Goal: Contribute content: Contribute content

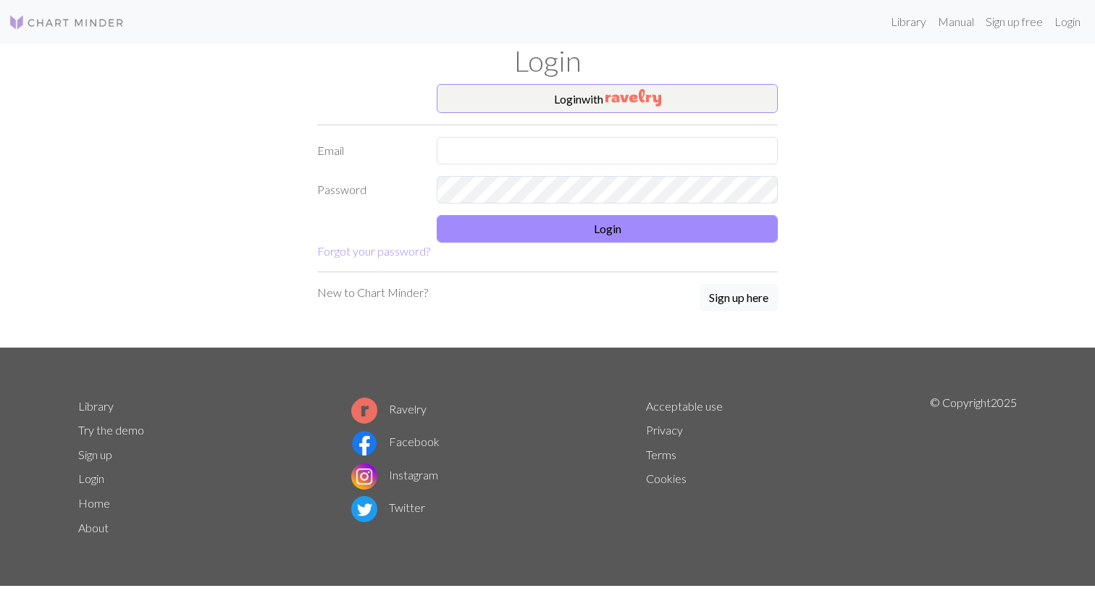
click at [581, 135] on form "Login with Email Password Login Forgot your password?" at bounding box center [547, 172] width 460 height 176
click at [578, 145] on input "text" at bounding box center [607, 151] width 341 height 28
type input "[EMAIL_ADDRESS][DOMAIN_NAME]"
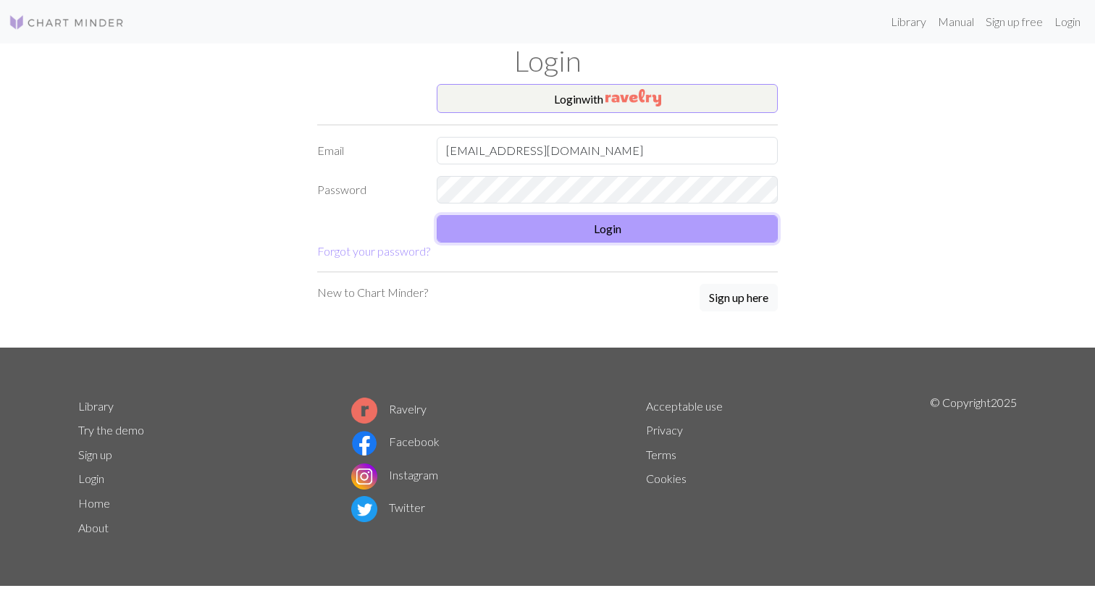
click at [576, 231] on button "Login" at bounding box center [607, 229] width 341 height 28
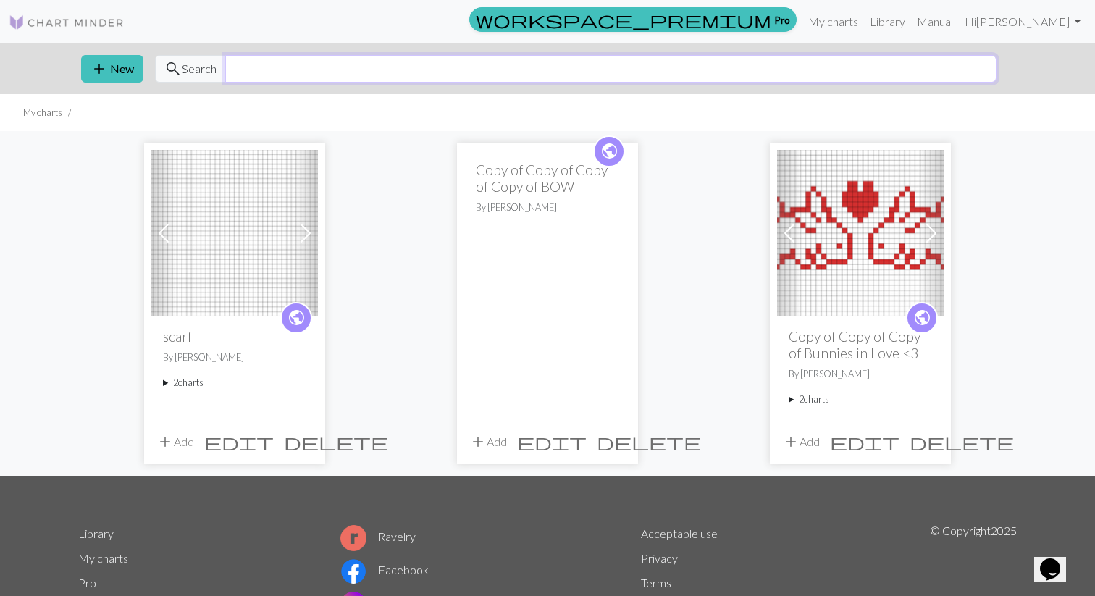
click at [422, 72] on input "text" at bounding box center [610, 69] width 771 height 28
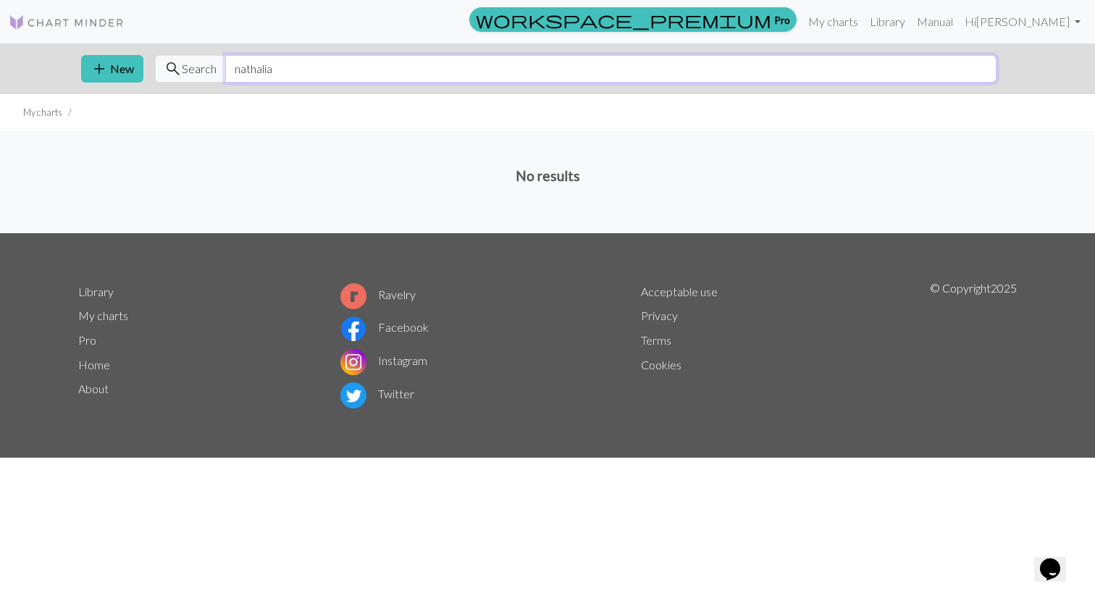
click at [505, 70] on input "nathalia" at bounding box center [610, 69] width 771 height 28
type input "f"
click at [312, 64] on input "cursive" at bounding box center [610, 69] width 771 height 28
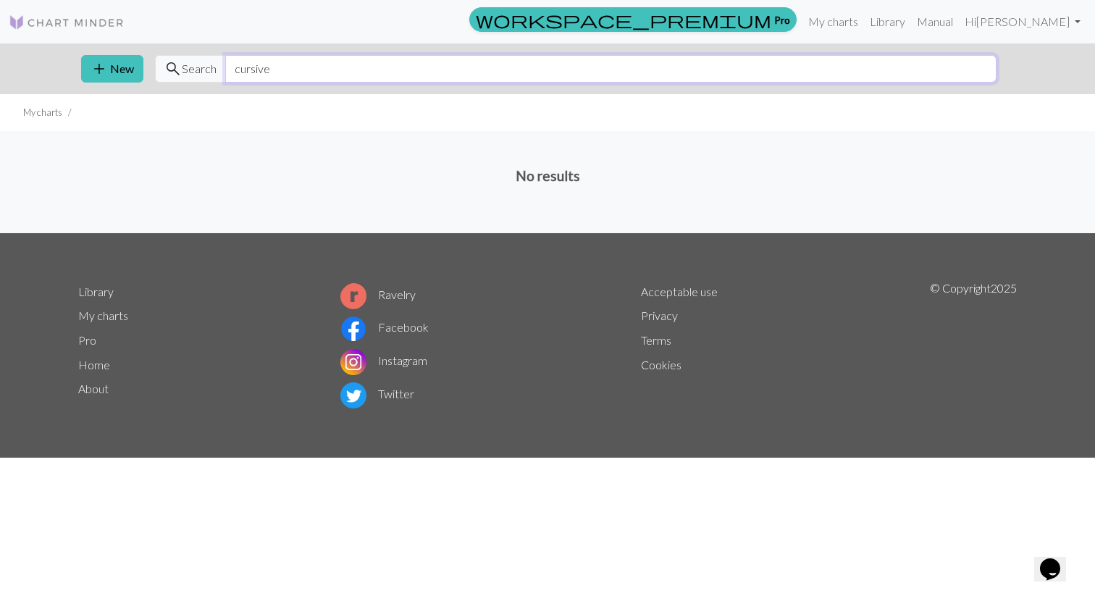
click at [315, 64] on input "cursive" at bounding box center [610, 69] width 771 height 28
type input "alphabet"
click at [95, 26] on img at bounding box center [67, 22] width 116 height 17
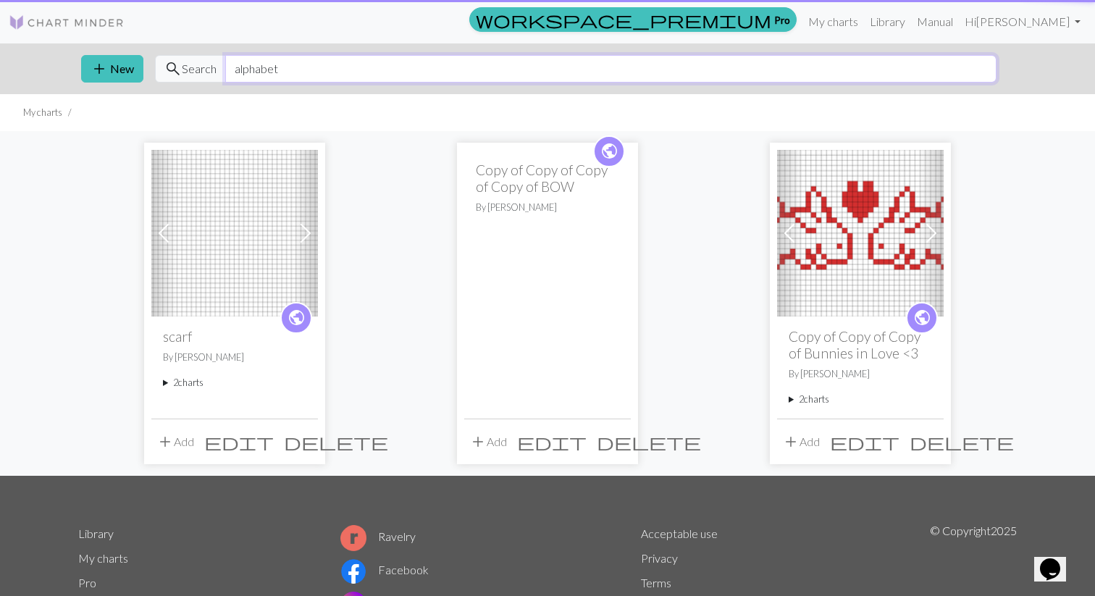
click at [279, 61] on input "alphabet" at bounding box center [610, 69] width 771 height 28
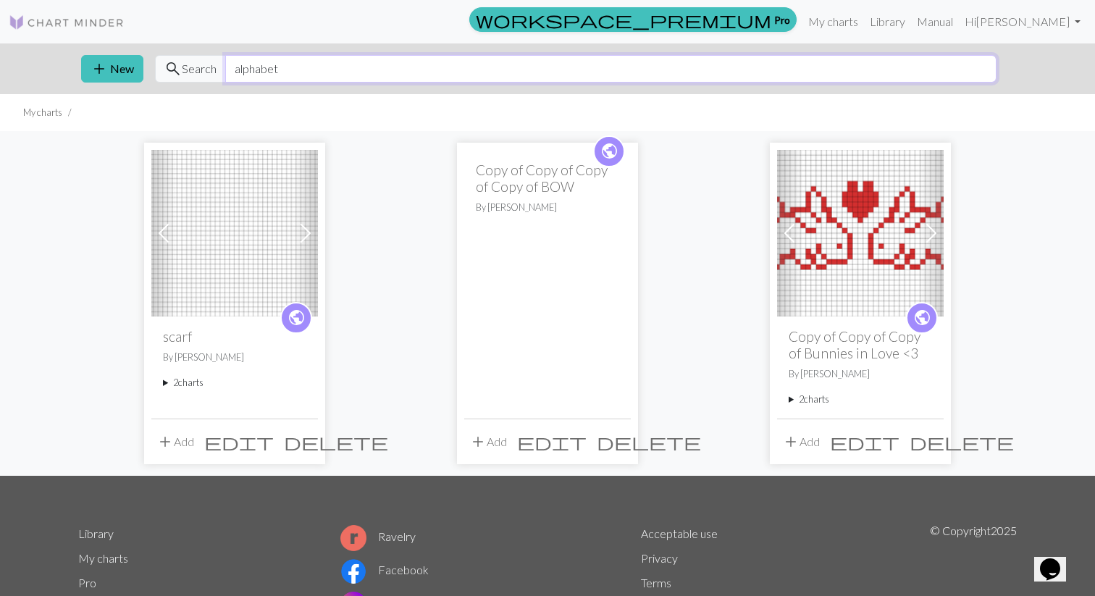
click at [279, 61] on input "alphabet" at bounding box center [610, 69] width 771 height 28
click at [903, 20] on link "Library" at bounding box center [887, 21] width 47 height 29
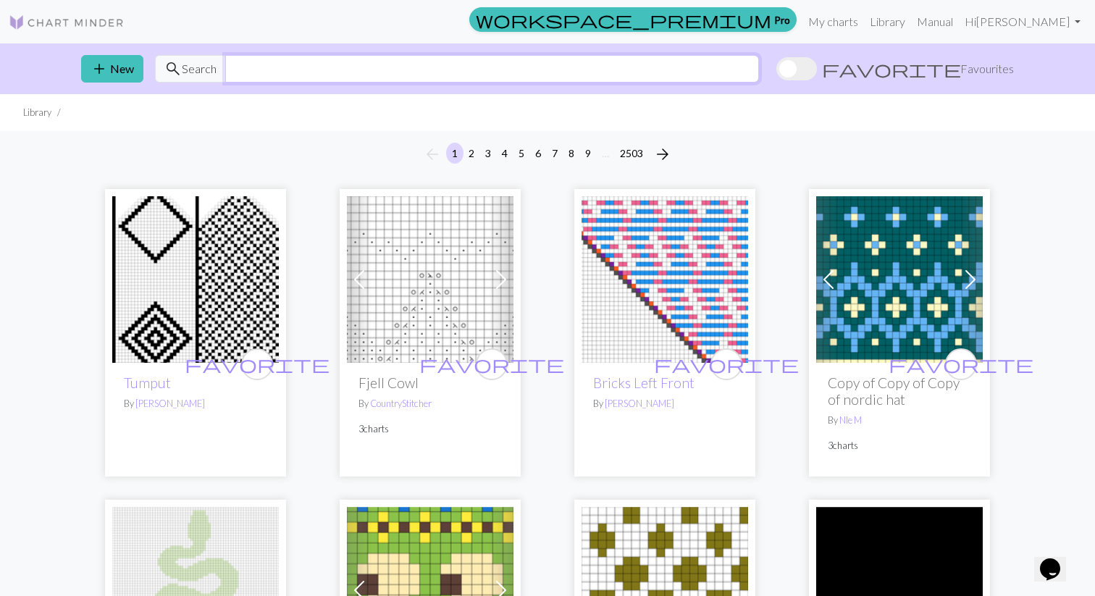
click at [449, 63] on input "text" at bounding box center [492, 69] width 534 height 28
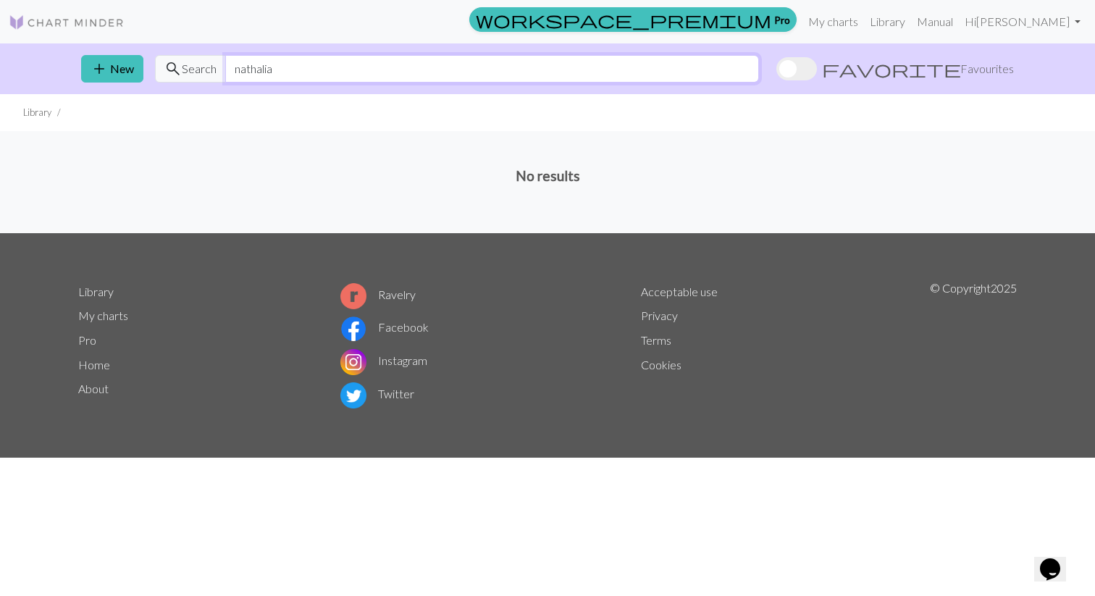
click at [425, 77] on input "nathalia" at bounding box center [492, 69] width 534 height 28
type input "cursive"
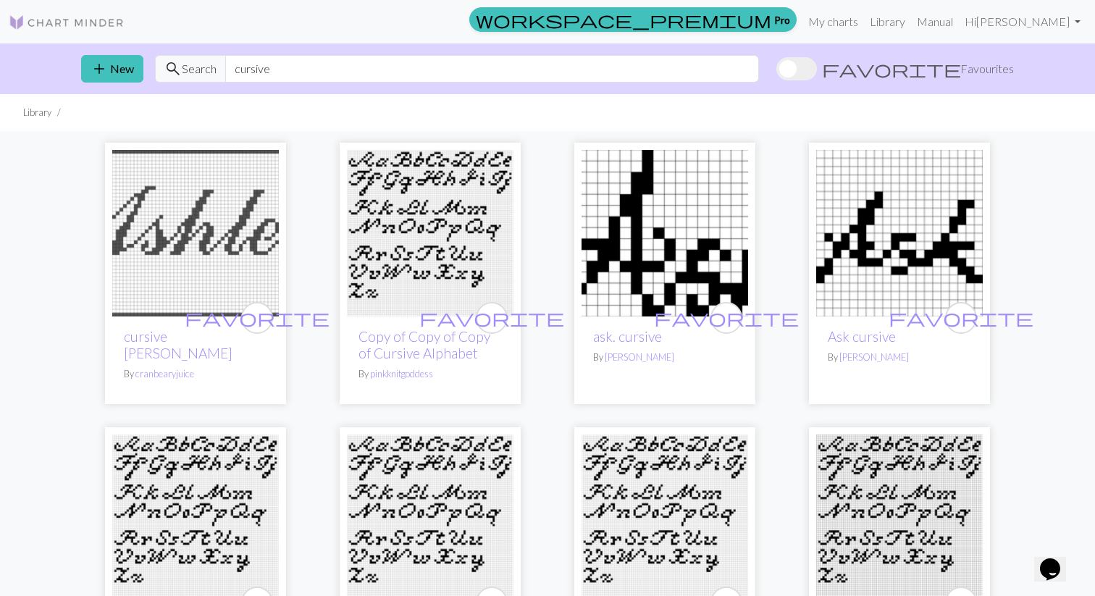
click at [429, 194] on img at bounding box center [430, 233] width 167 height 167
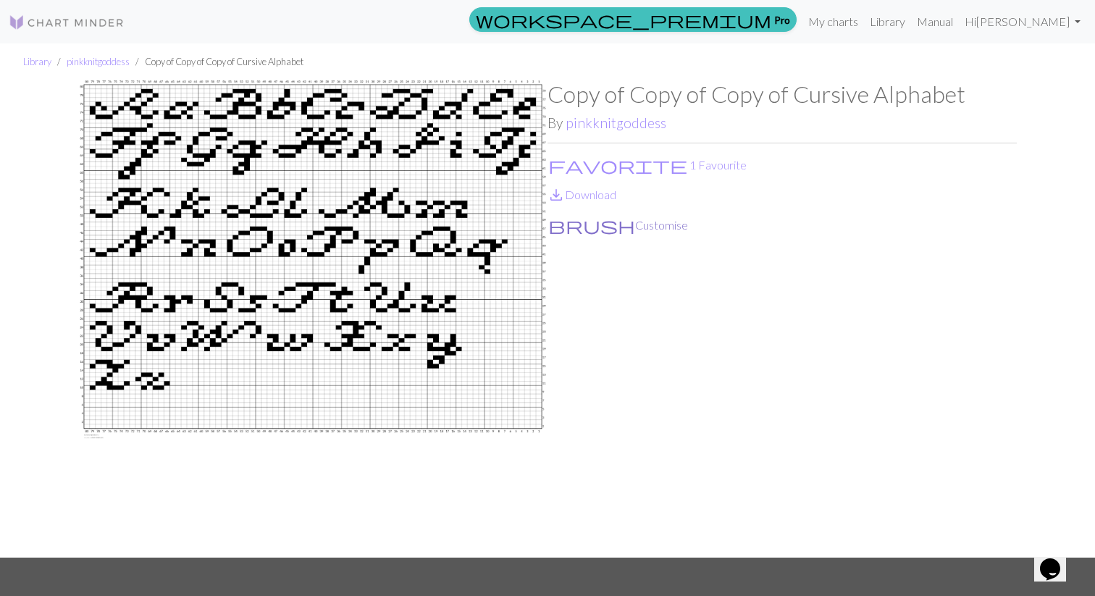
click at [561, 220] on span "brush" at bounding box center [591, 225] width 87 height 20
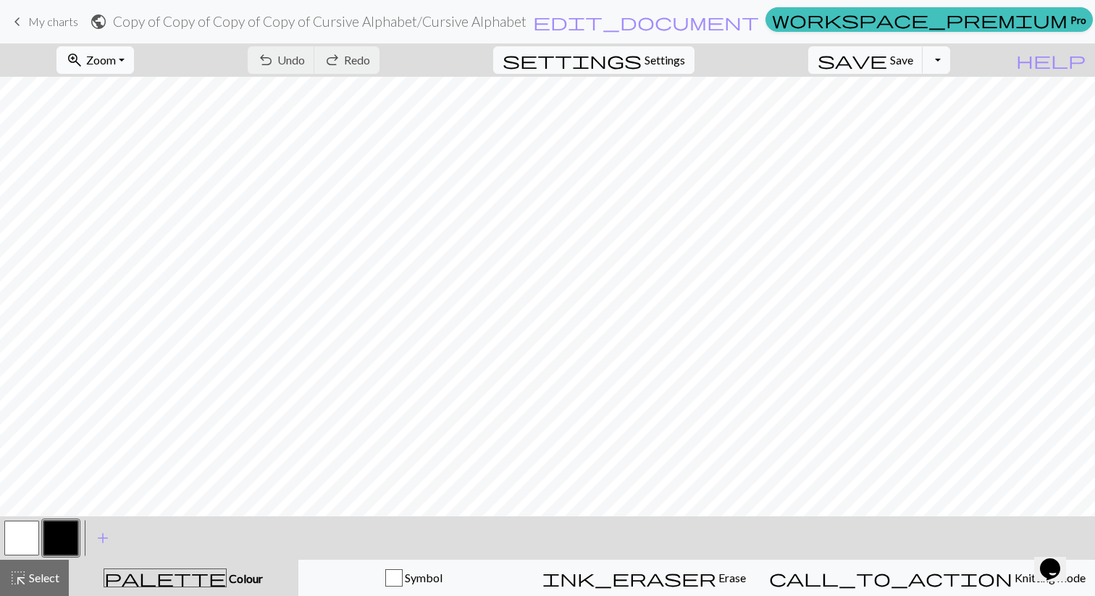
click at [116, 67] on span "Zoom" at bounding box center [101, 60] width 30 height 14
click at [149, 96] on button "Fit all" at bounding box center [114, 91] width 114 height 23
click at [17, 538] on button "button" at bounding box center [21, 538] width 35 height 35
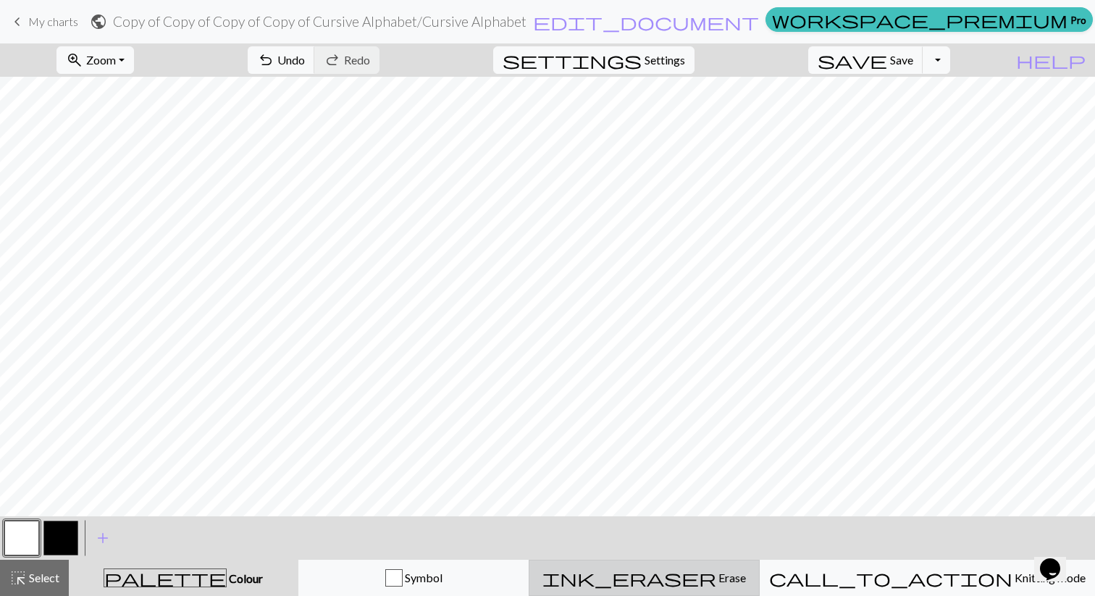
click at [714, 564] on button "ink_eraser Erase Erase" at bounding box center [644, 578] width 231 height 36
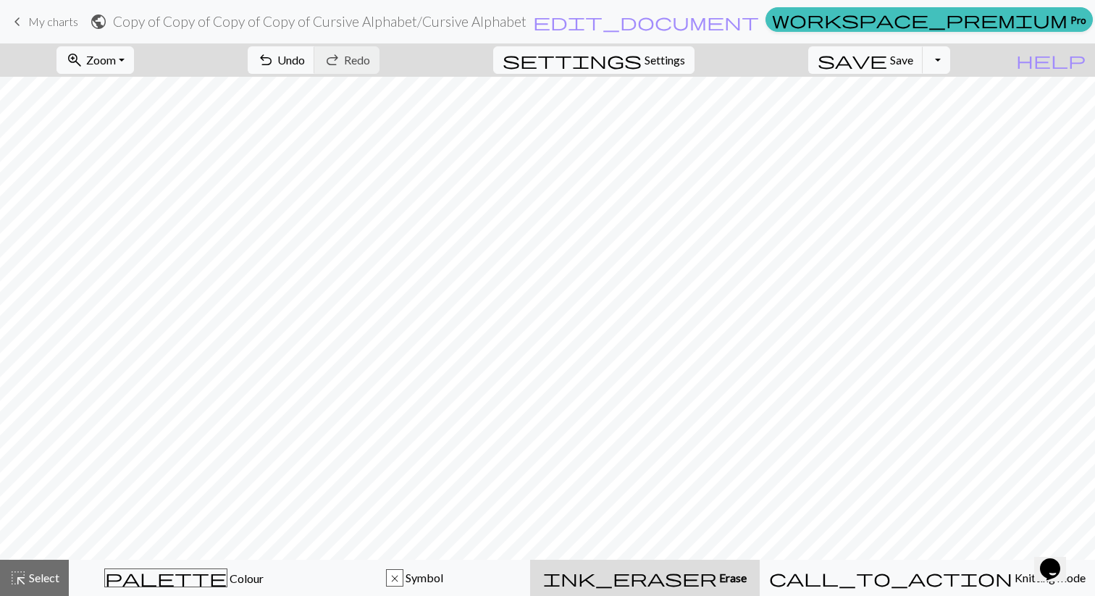
click at [725, 578] on span "Erase" at bounding box center [732, 578] width 30 height 14
click at [305, 54] on span "Undo" at bounding box center [291, 60] width 28 height 14
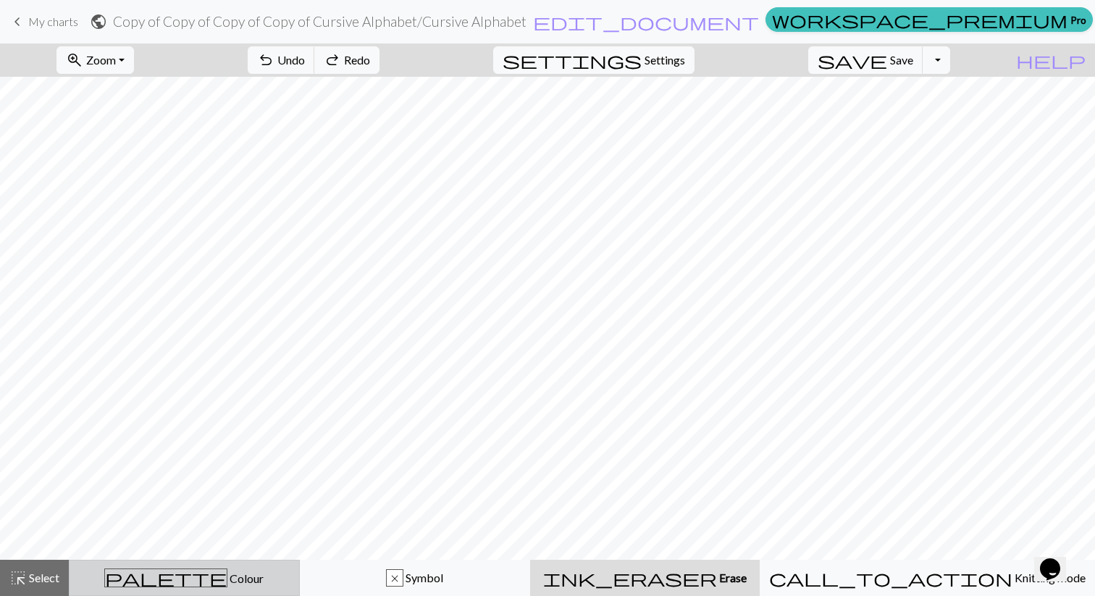
click at [167, 574] on div "palette Colour Colour" at bounding box center [184, 577] width 212 height 19
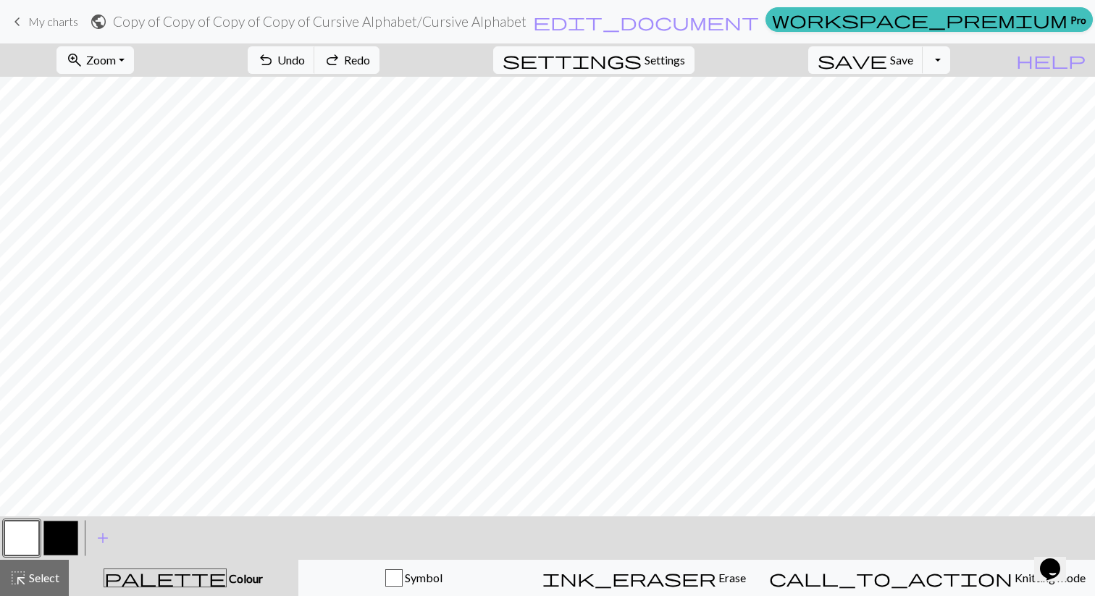
click at [11, 542] on button "button" at bounding box center [21, 538] width 35 height 35
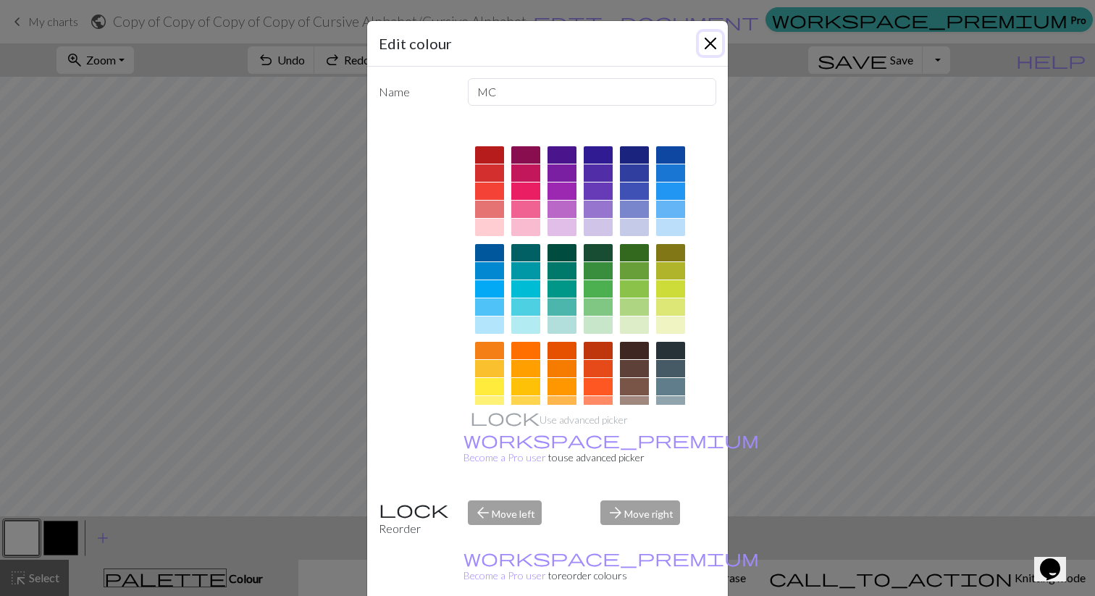
click at [707, 46] on button "Close" at bounding box center [710, 43] width 23 height 23
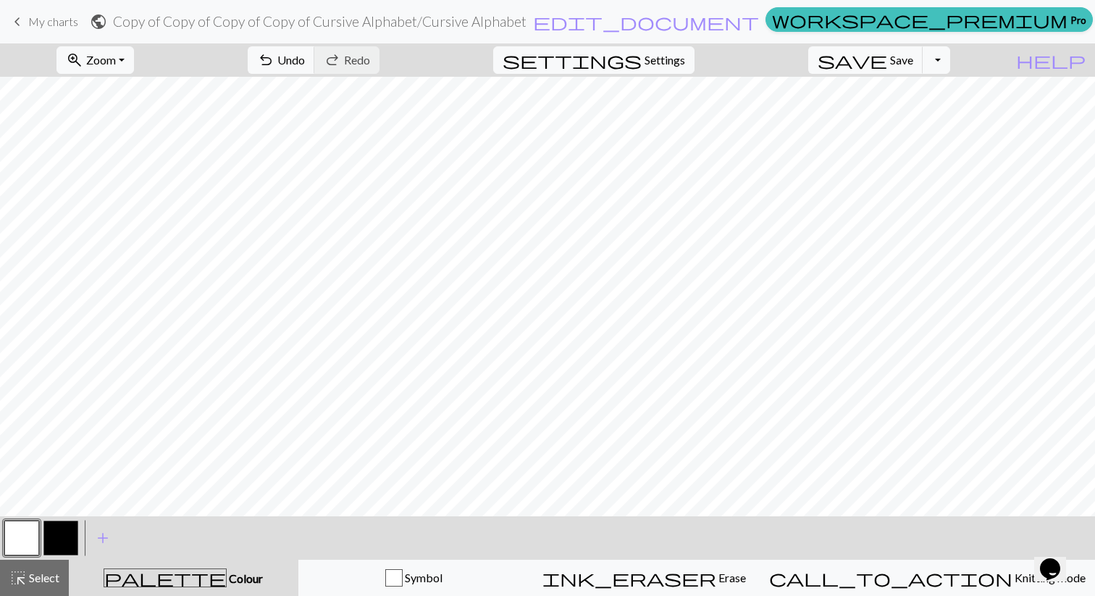
click at [39, 15] on span "My charts" at bounding box center [53, 21] width 50 height 14
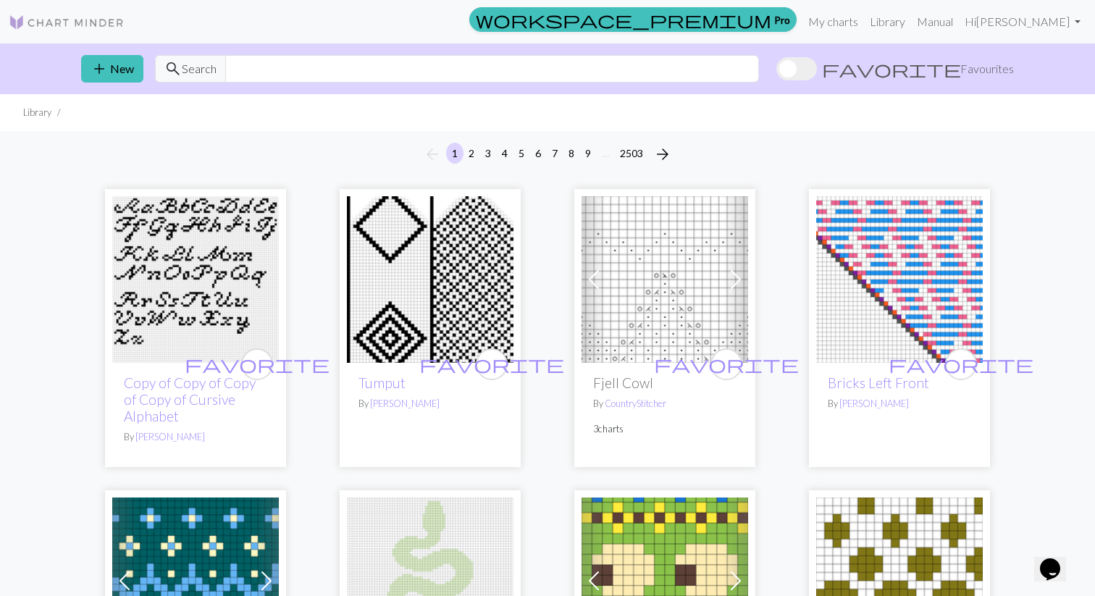
click at [544, 86] on div "add New search Search favorite Favourites" at bounding box center [548, 68] width 956 height 51
click at [534, 81] on input "text" at bounding box center [492, 69] width 534 height 28
type input "letter n"
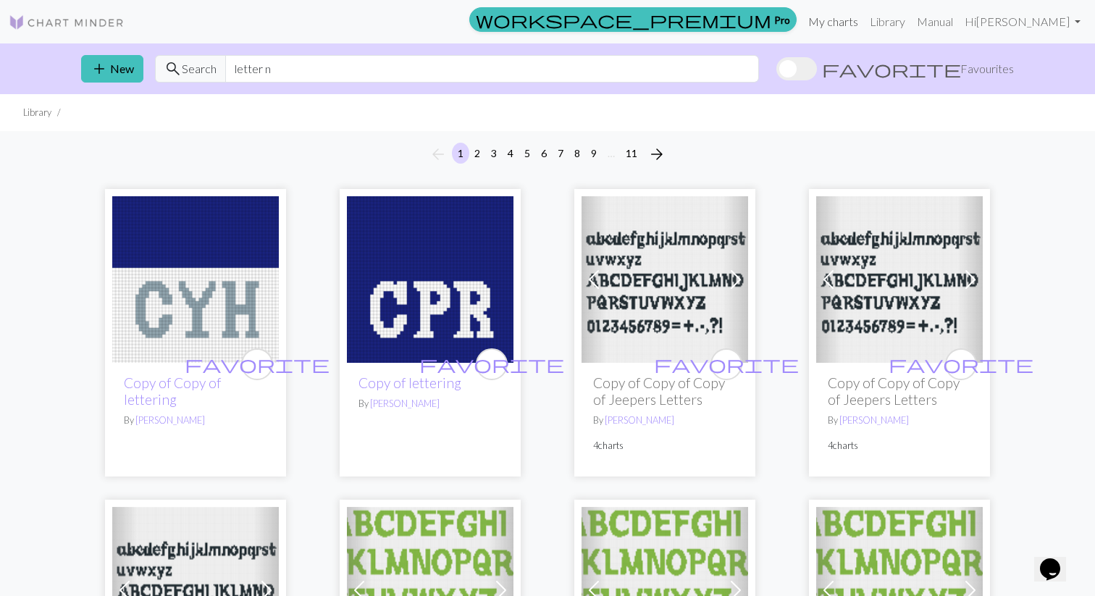
click at [855, 16] on link "My charts" at bounding box center [833, 21] width 62 height 29
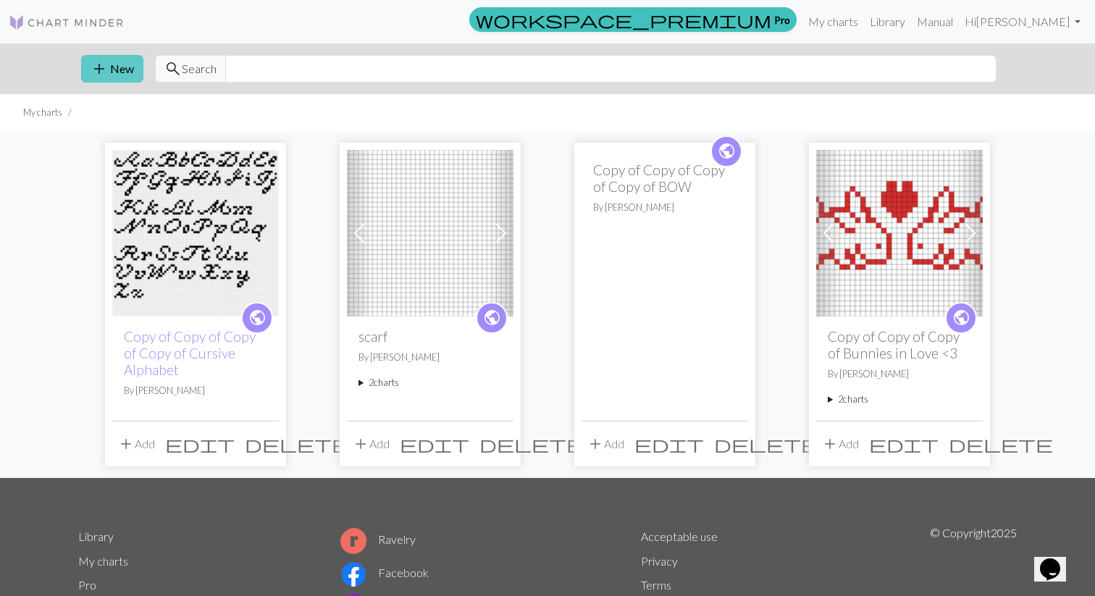
click at [128, 70] on button "add New" at bounding box center [112, 69] width 62 height 28
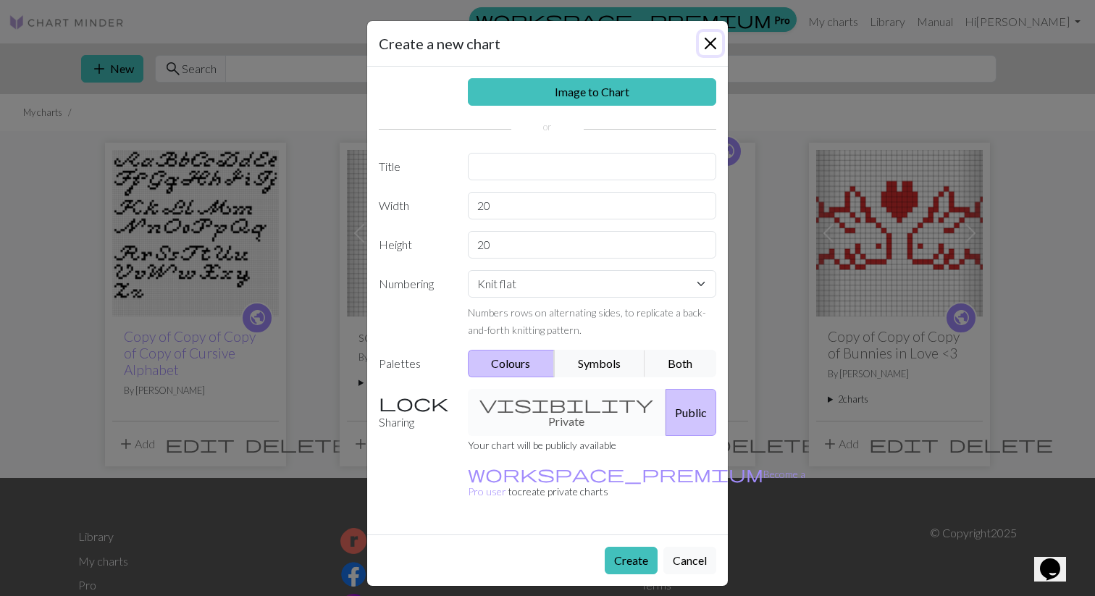
click at [710, 51] on button "Close" at bounding box center [710, 43] width 23 height 23
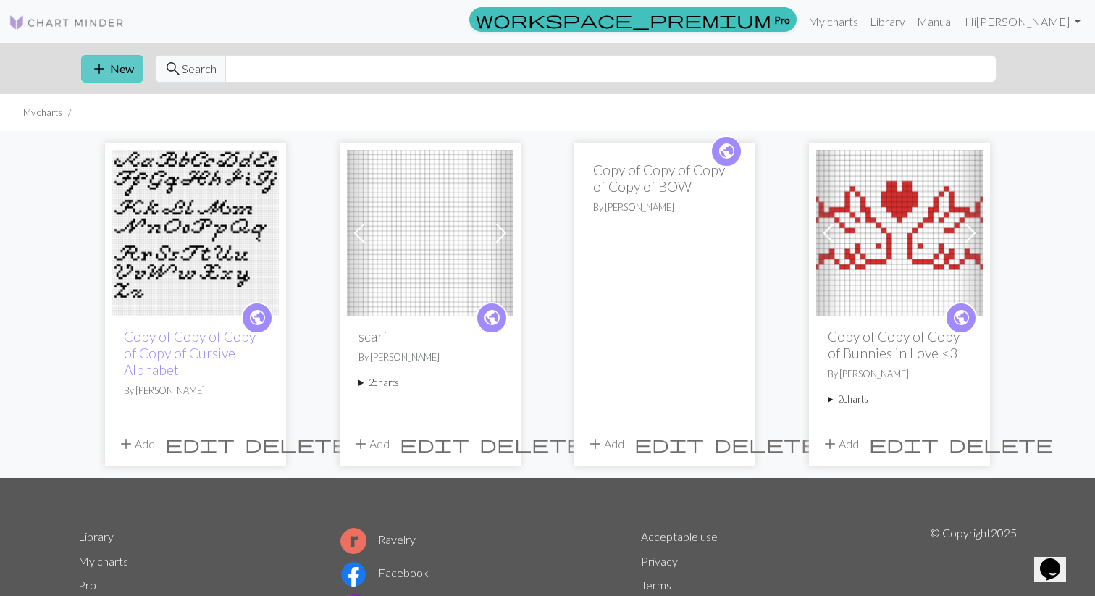
click at [110, 77] on button "add New" at bounding box center [112, 69] width 62 height 28
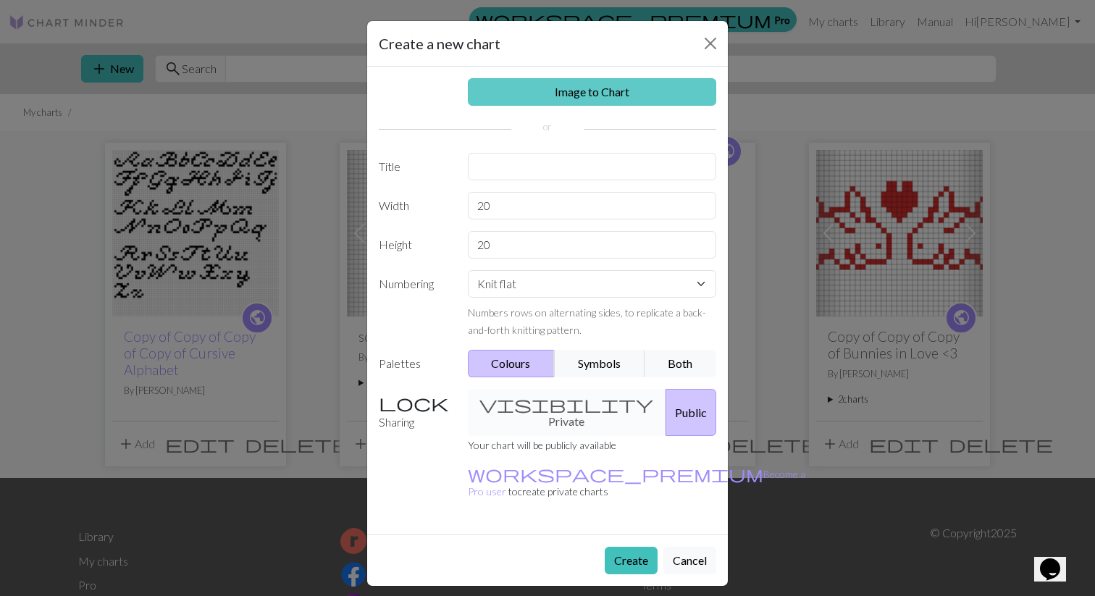
click at [505, 96] on link "Image to Chart" at bounding box center [592, 92] width 249 height 28
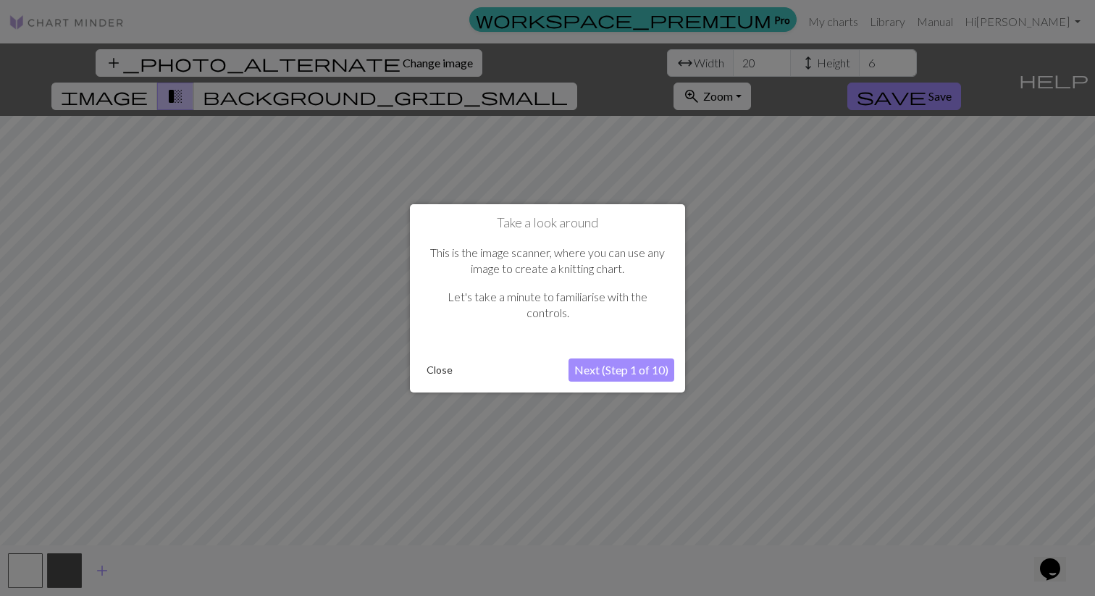
click at [599, 374] on button "Next (Step 1 of 10)" at bounding box center [621, 369] width 106 height 23
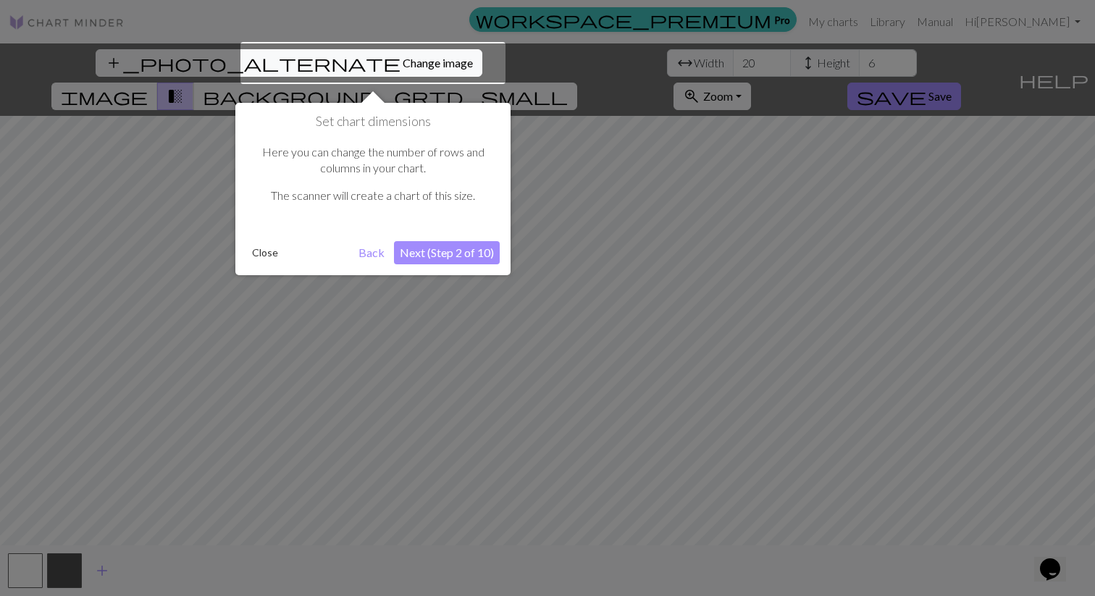
click at [455, 257] on button "Next (Step 2 of 10)" at bounding box center [447, 252] width 106 height 23
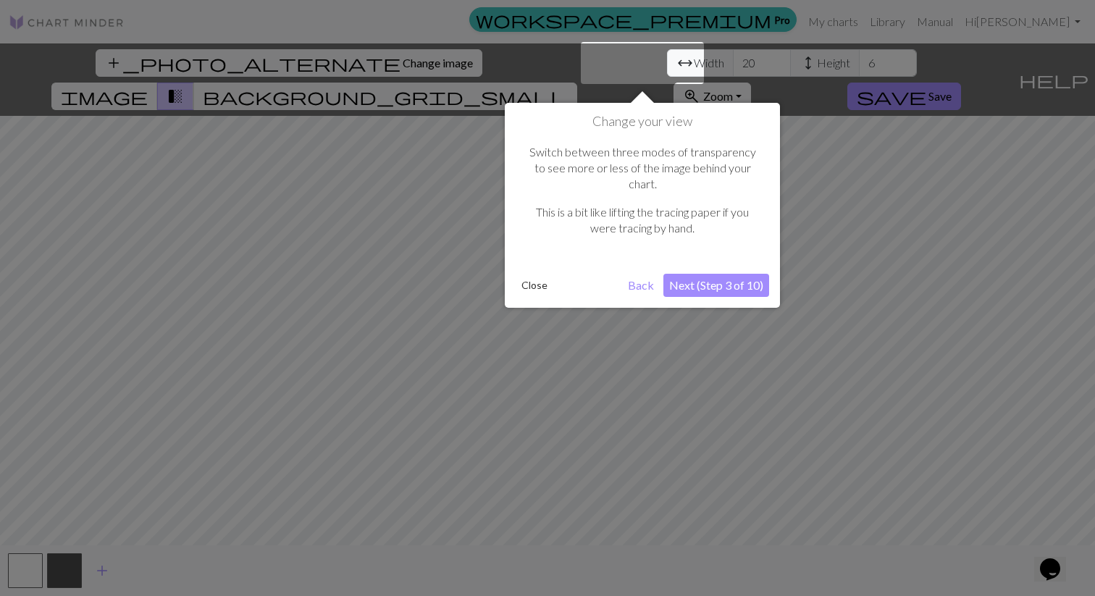
click at [681, 274] on button "Next (Step 3 of 10)" at bounding box center [716, 285] width 106 height 23
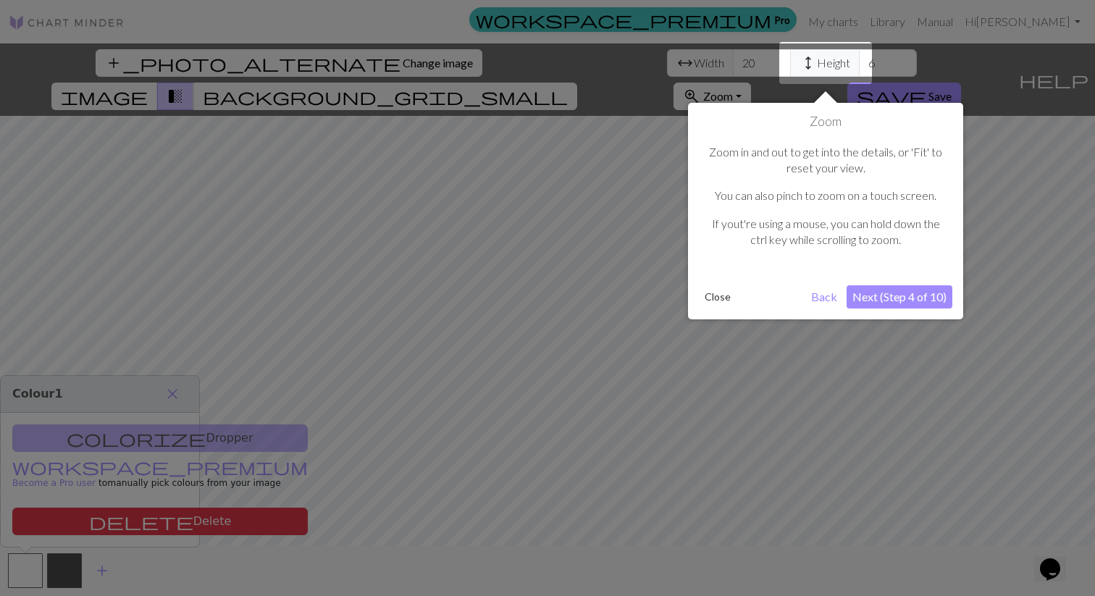
click at [878, 294] on button "Next (Step 4 of 10)" at bounding box center [899, 296] width 106 height 23
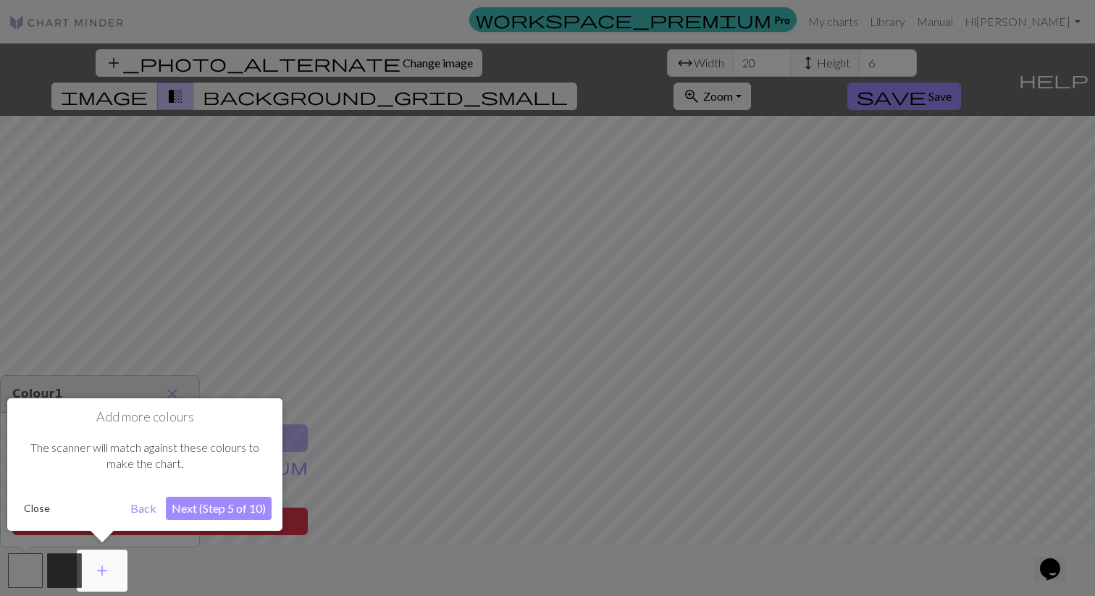
click at [198, 506] on button "Next (Step 5 of 10)" at bounding box center [219, 508] width 106 height 23
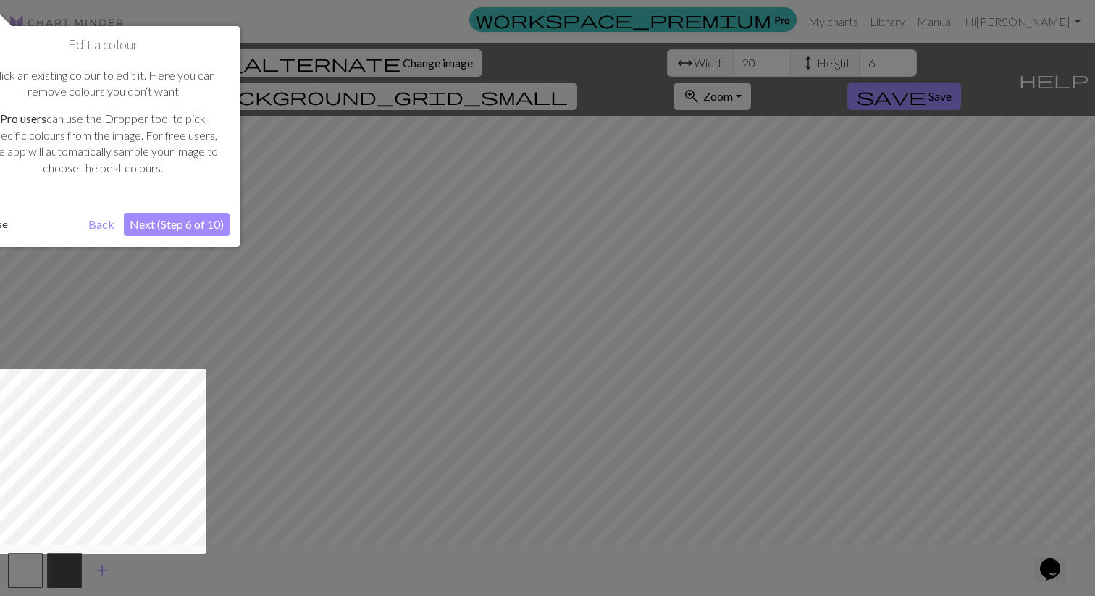
click at [200, 218] on button "Next (Step 6 of 10)" at bounding box center [177, 224] width 106 height 23
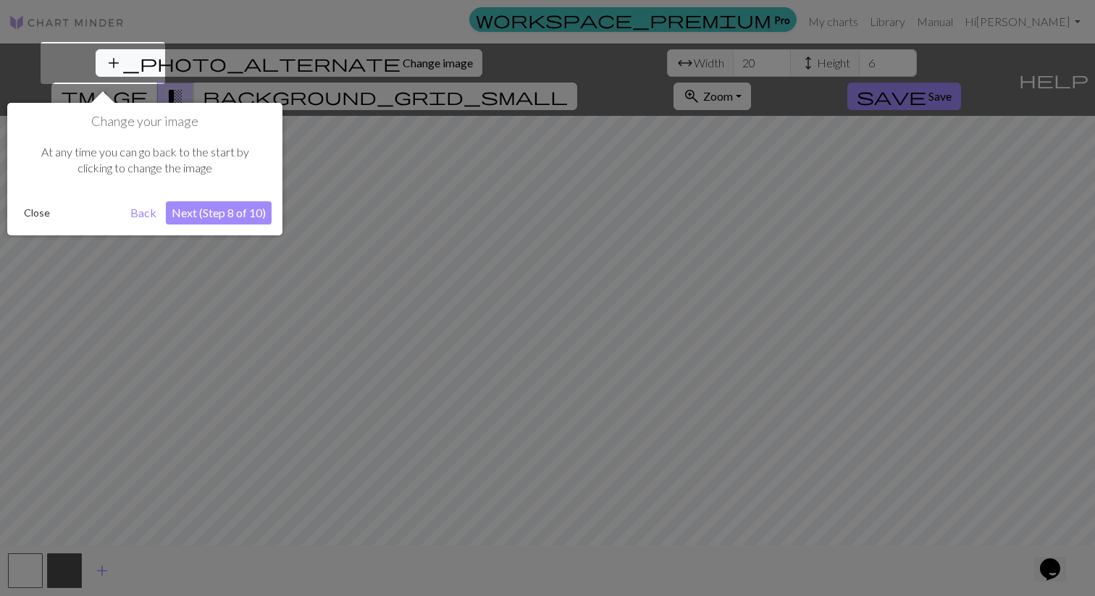
click at [200, 216] on button "Next (Step 8 of 10)" at bounding box center [219, 212] width 106 height 23
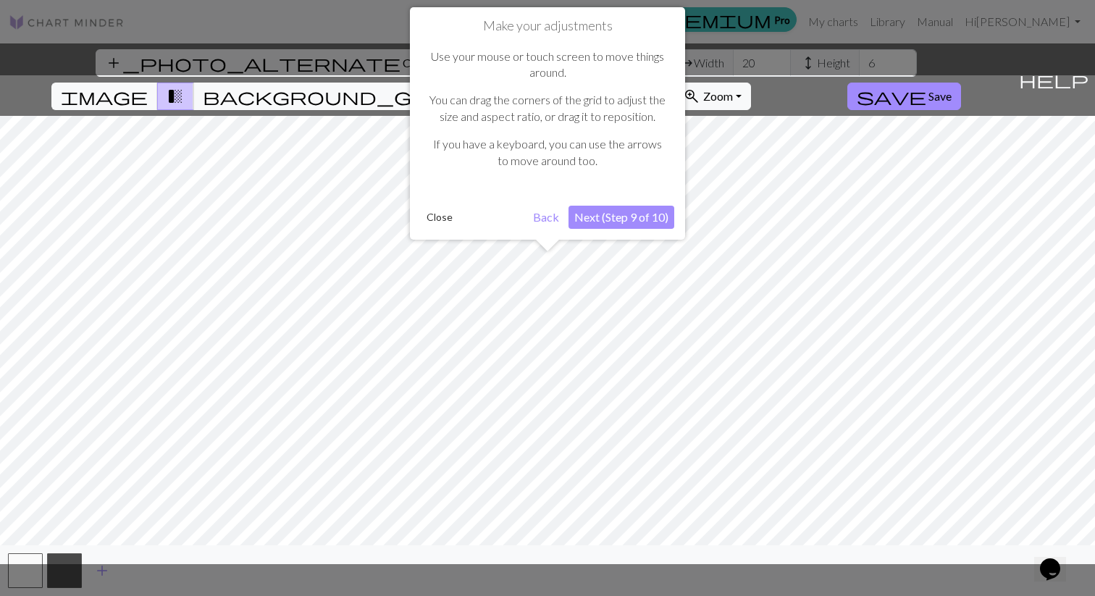
click at [619, 213] on button "Next (Step 9 of 10)" at bounding box center [621, 217] width 106 height 23
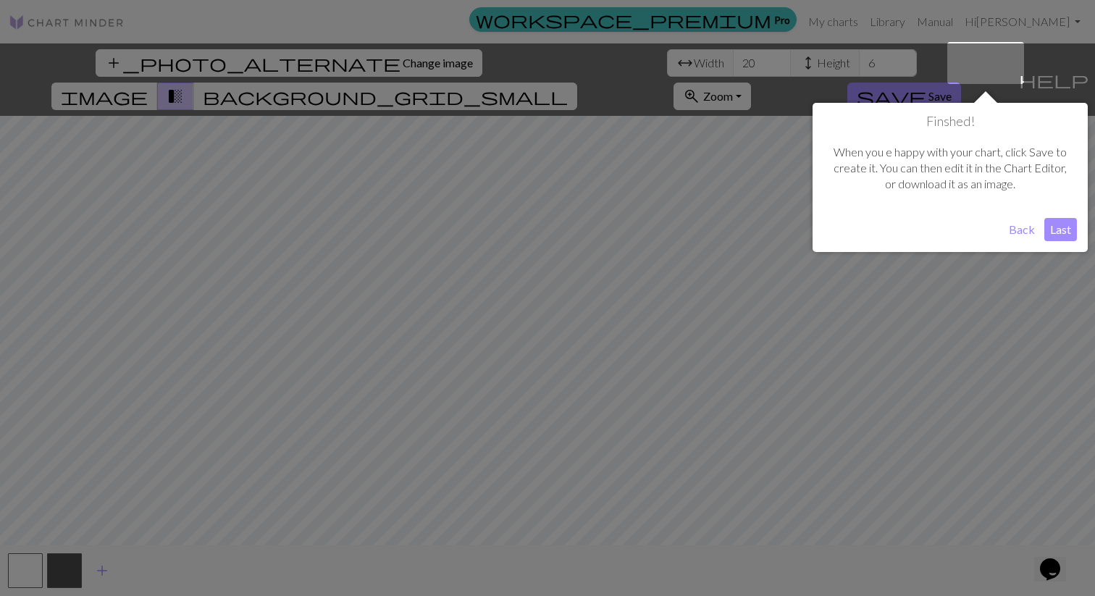
click at [1050, 227] on button "Last" at bounding box center [1060, 229] width 33 height 23
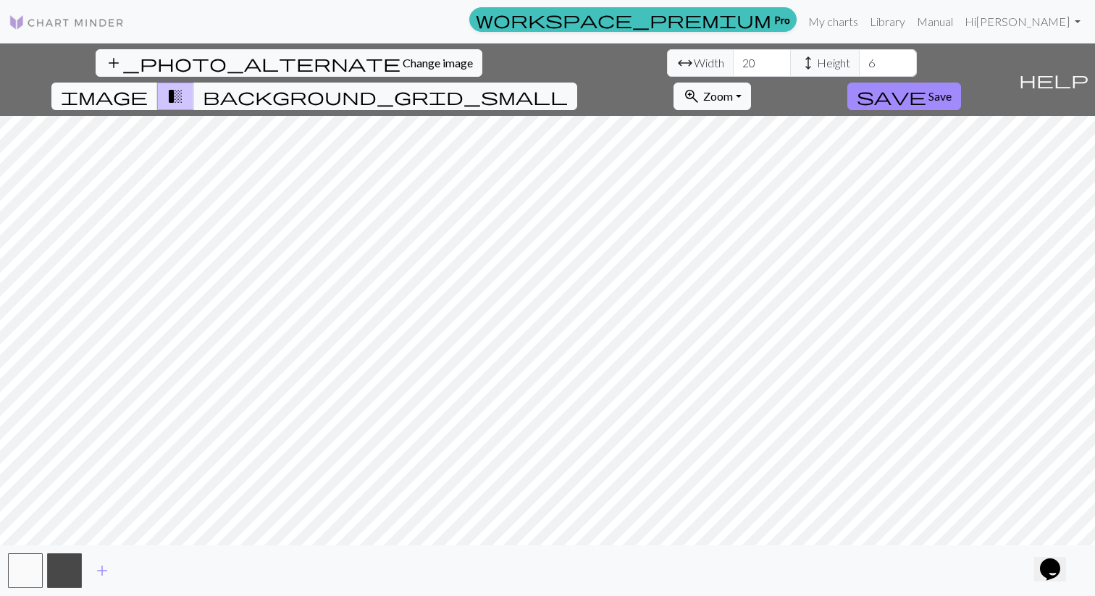
click at [148, 86] on span "image" at bounding box center [104, 96] width 87 height 20
click at [577, 83] on button "background_grid_small" at bounding box center [385, 97] width 384 height 28
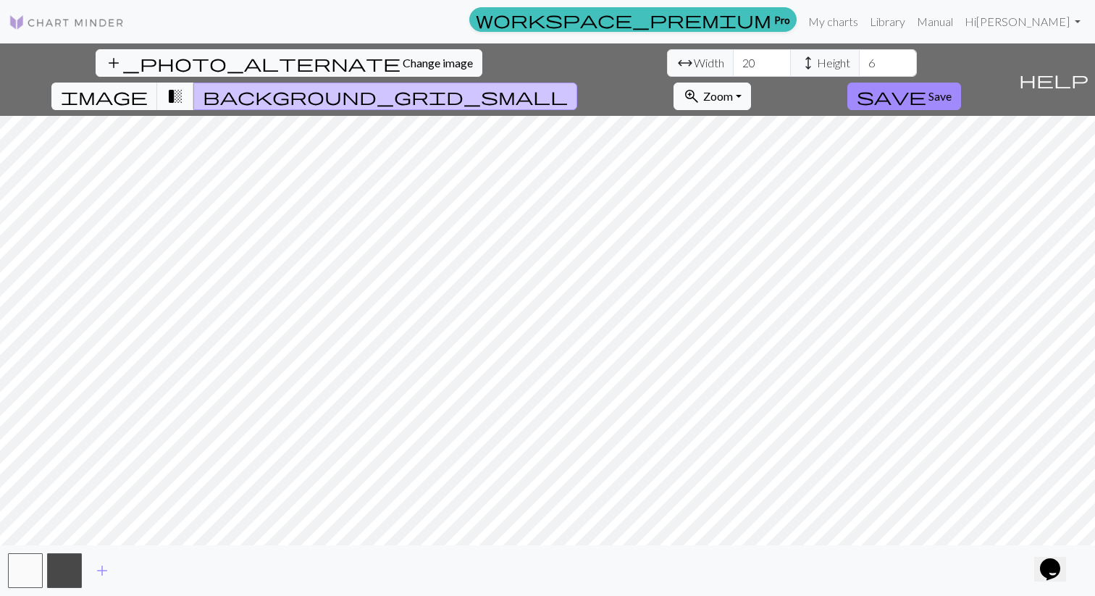
click at [184, 86] on span "transition_fade" at bounding box center [175, 96] width 17 height 20
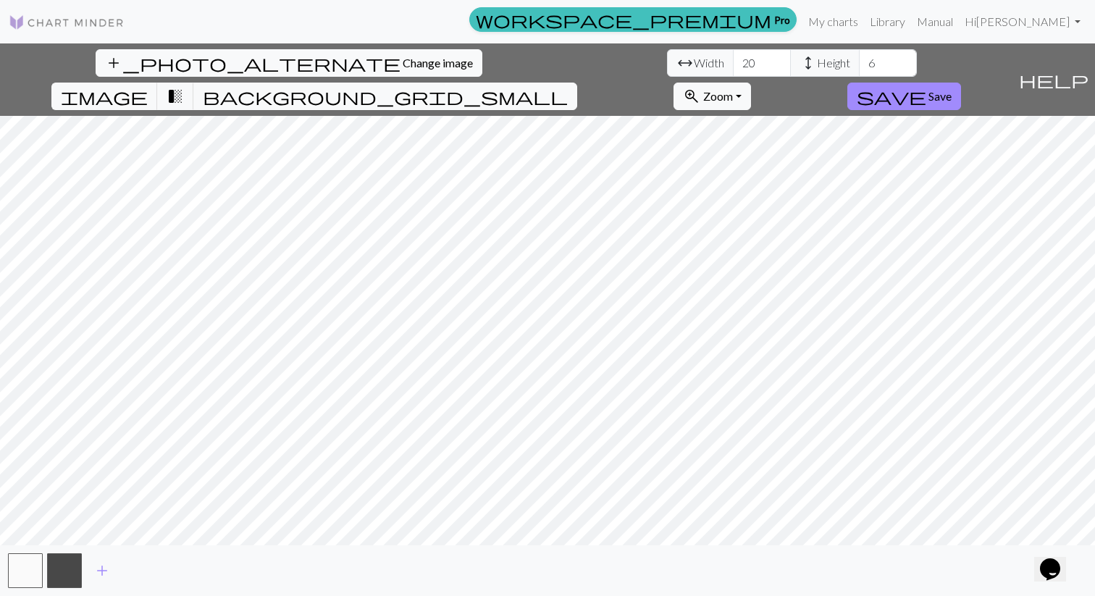
click at [88, 35] on div "workspace_premium Pro My charts Library Manual Hi [PERSON_NAME] Account setting…" at bounding box center [547, 21] width 1095 height 29
click at [88, 31] on link at bounding box center [67, 22] width 116 height 26
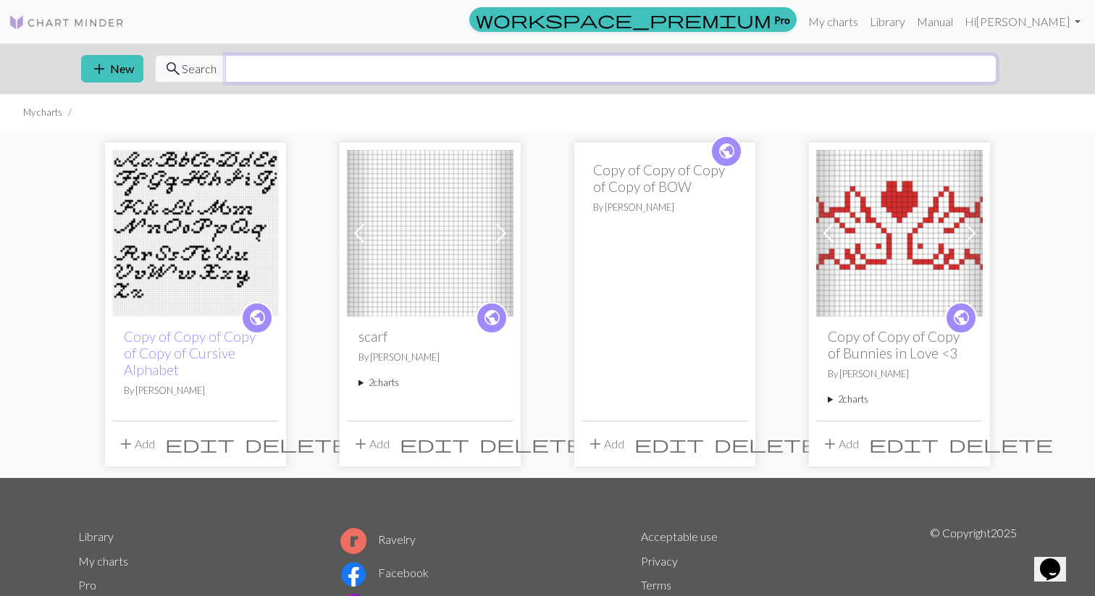
click at [296, 69] on input "text" at bounding box center [610, 69] width 771 height 28
type input "filet natha"
click at [903, 27] on link "Library" at bounding box center [887, 21] width 47 height 29
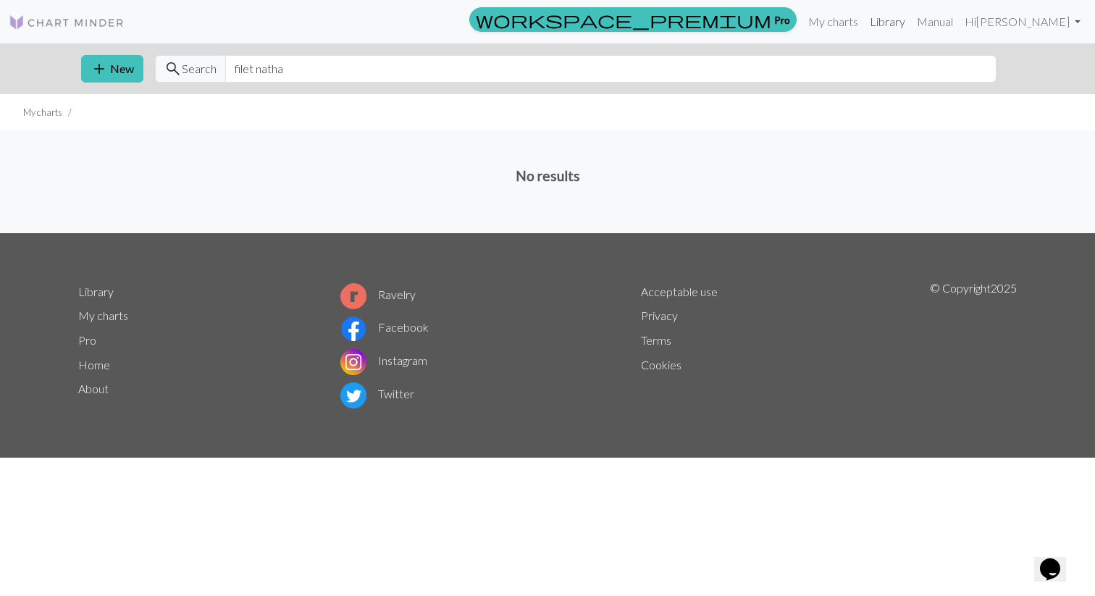
click at [892, 21] on link "Library" at bounding box center [887, 21] width 47 height 29
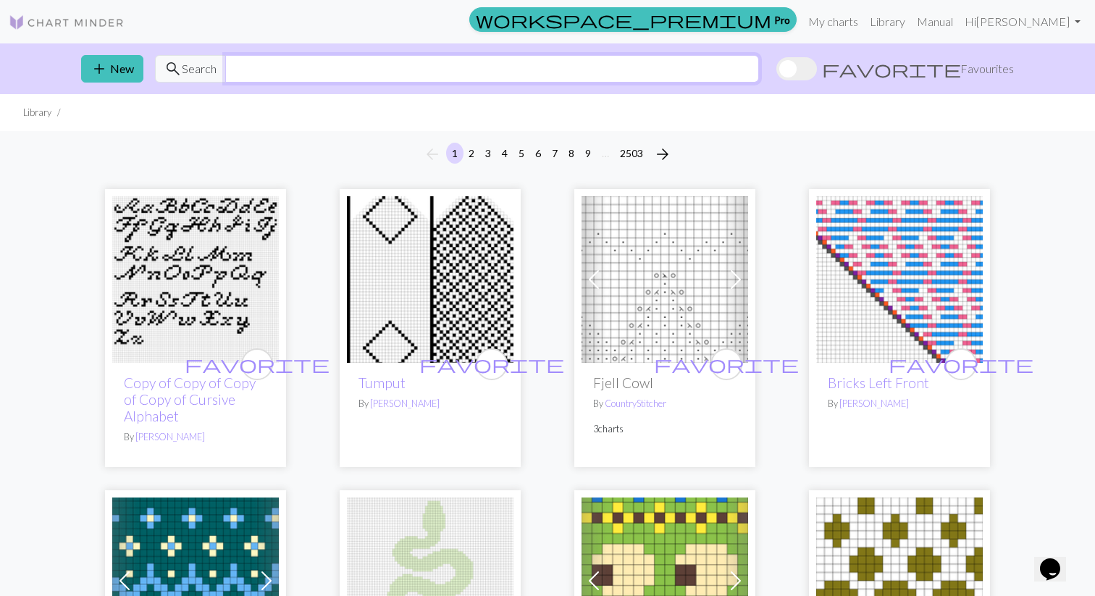
click at [680, 79] on input "text" at bounding box center [492, 69] width 534 height 28
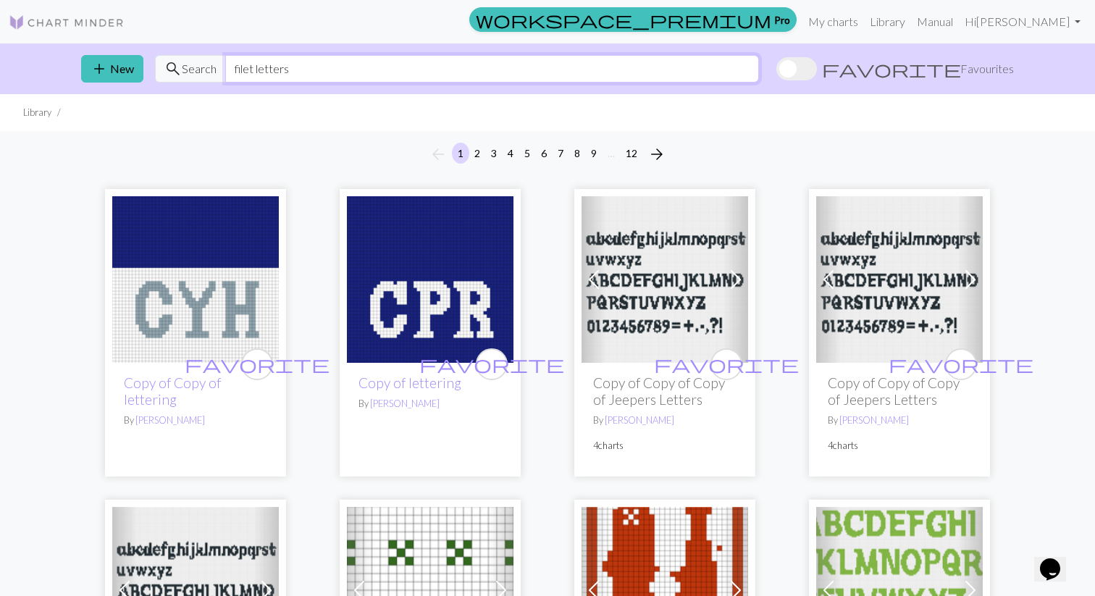
click at [542, 75] on input "filet letters" at bounding box center [492, 69] width 534 height 28
type input "cursive letters"
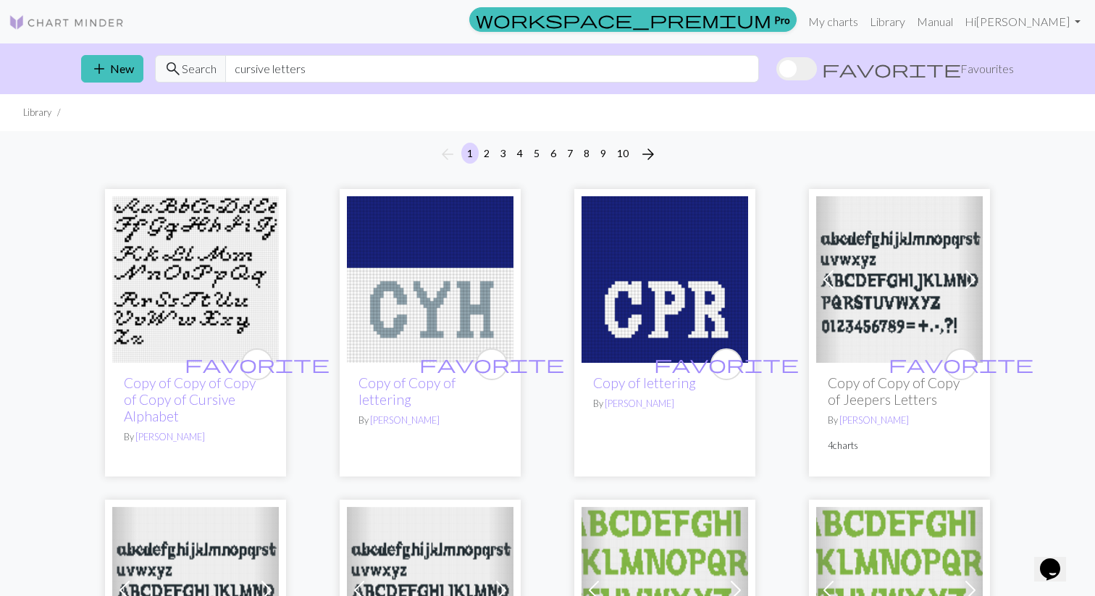
click at [143, 199] on img at bounding box center [195, 279] width 167 height 167
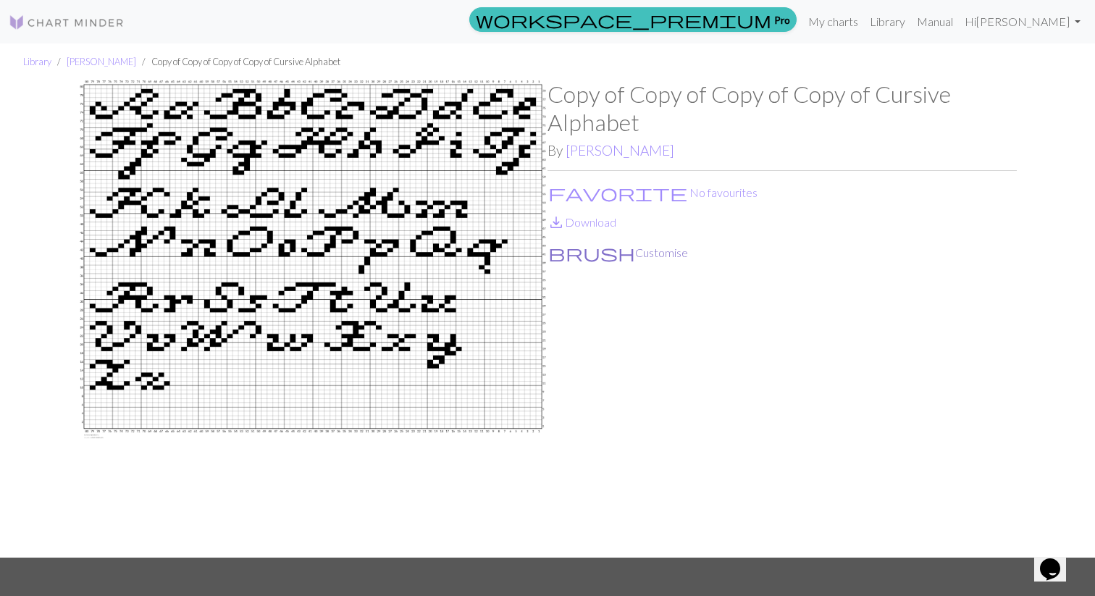
click at [594, 253] on button "brush Customise" at bounding box center [617, 252] width 141 height 19
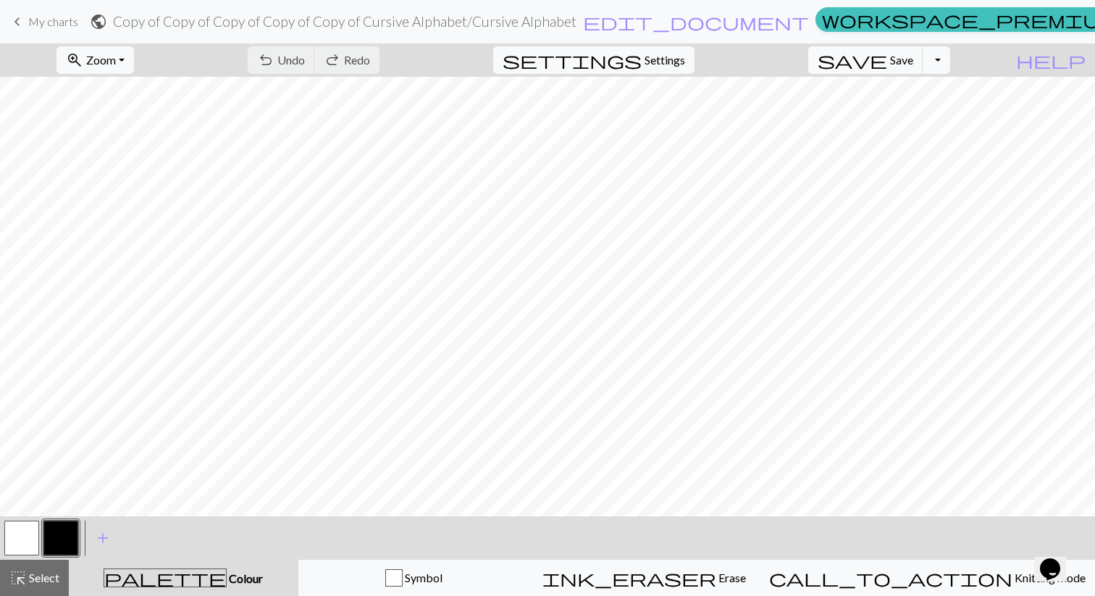
click at [12, 538] on button "button" at bounding box center [21, 538] width 35 height 35
click at [95, 536] on span "add" at bounding box center [102, 538] width 17 height 20
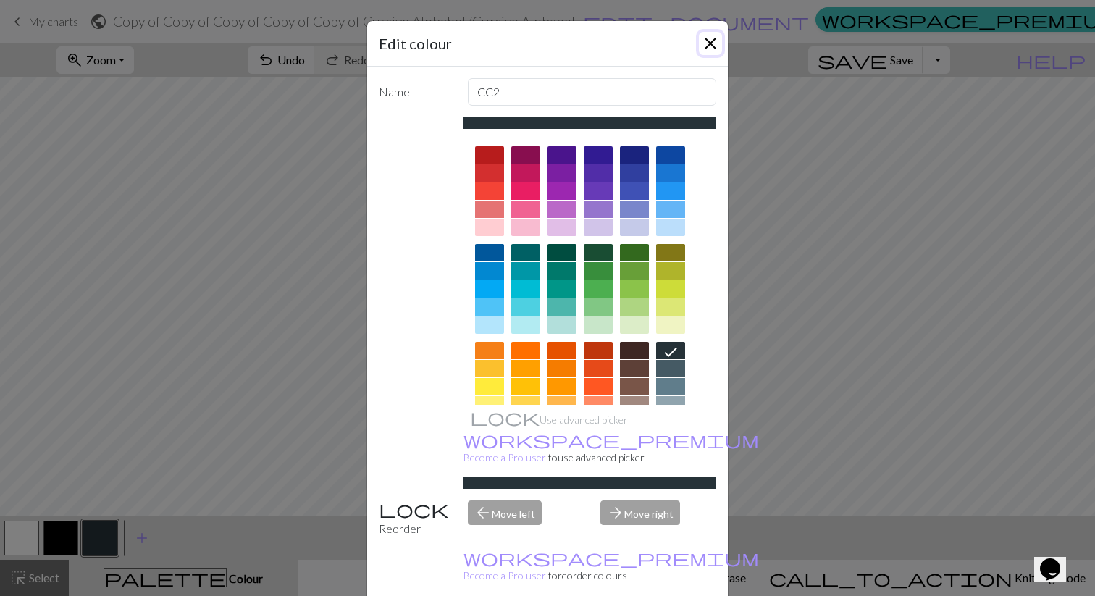
click at [705, 41] on button "Close" at bounding box center [710, 43] width 23 height 23
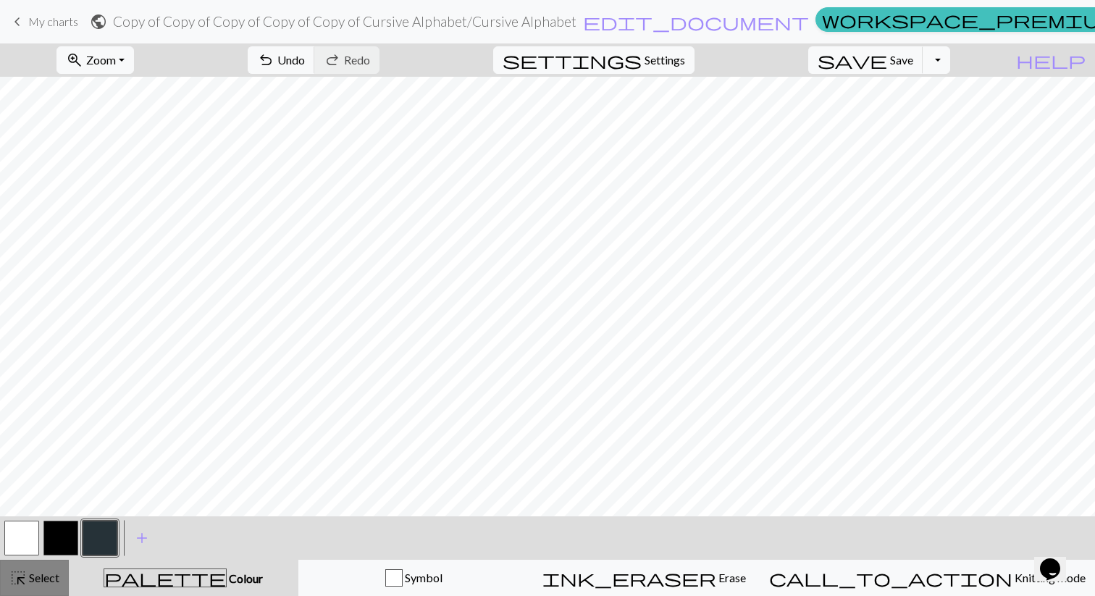
click at [21, 584] on span "highlight_alt" at bounding box center [17, 578] width 17 height 20
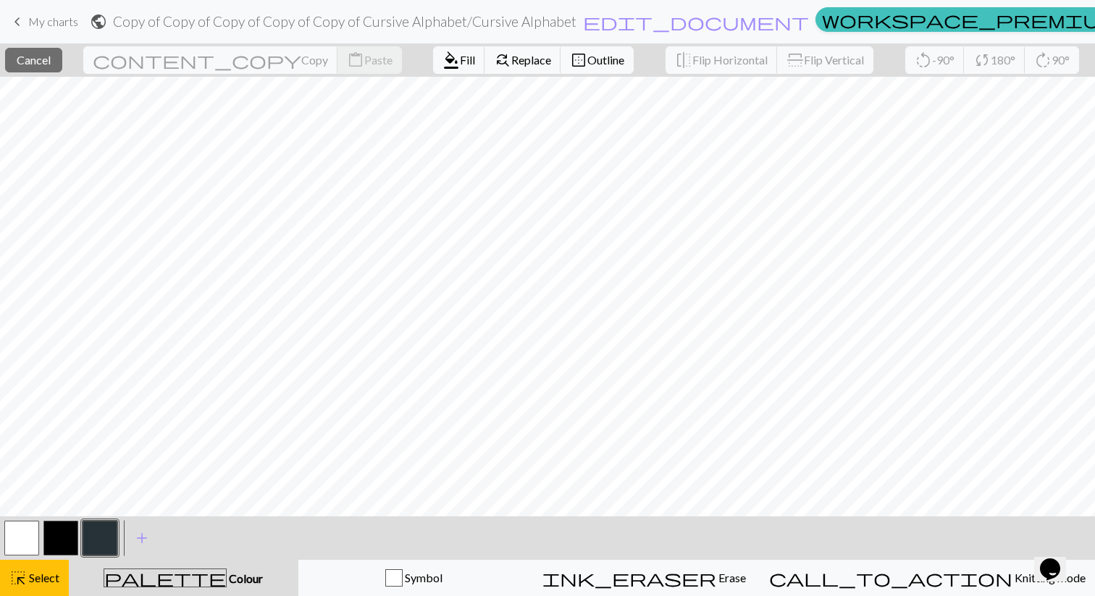
click at [28, 548] on button "button" at bounding box center [21, 538] width 35 height 35
click at [20, 542] on button "button" at bounding box center [21, 538] width 35 height 35
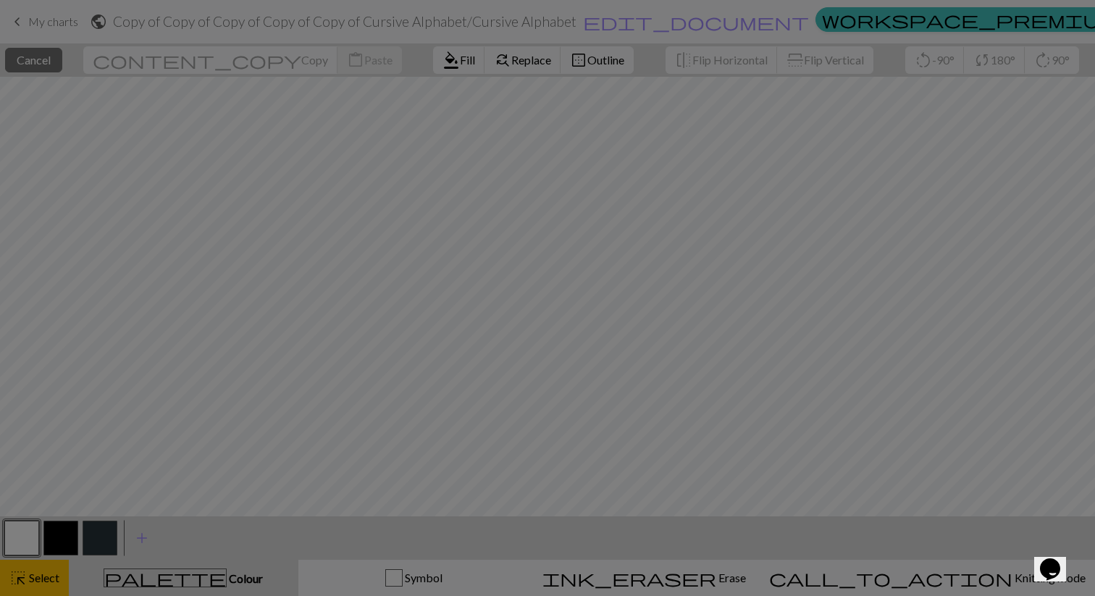
click at [20, 542] on div "Edit colour Name MC Use advanced picker workspace_premium Become a Pro user to …" at bounding box center [547, 298] width 1095 height 596
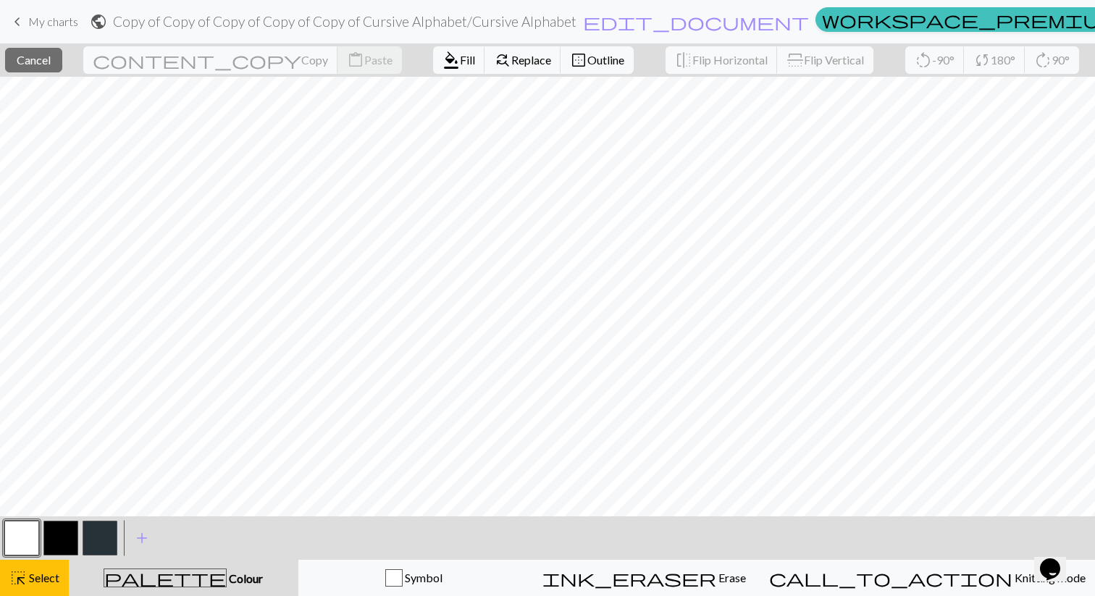
click at [20, 542] on button "button" at bounding box center [21, 538] width 35 height 35
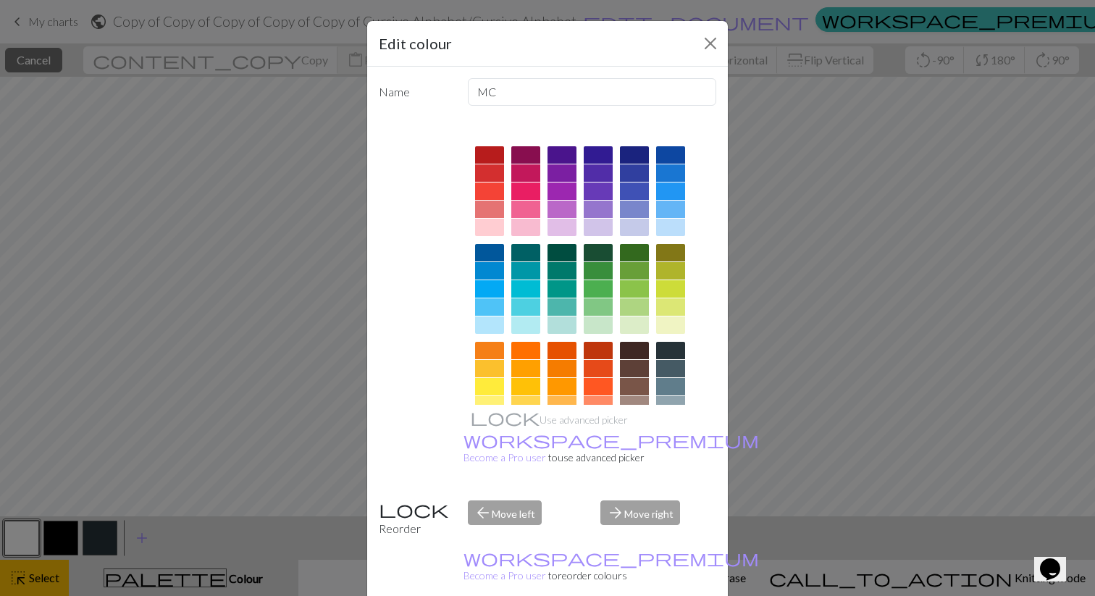
click at [20, 542] on div "Edit colour Name MC Use advanced picker workspace_premium Become a Pro user to …" at bounding box center [547, 298] width 1095 height 596
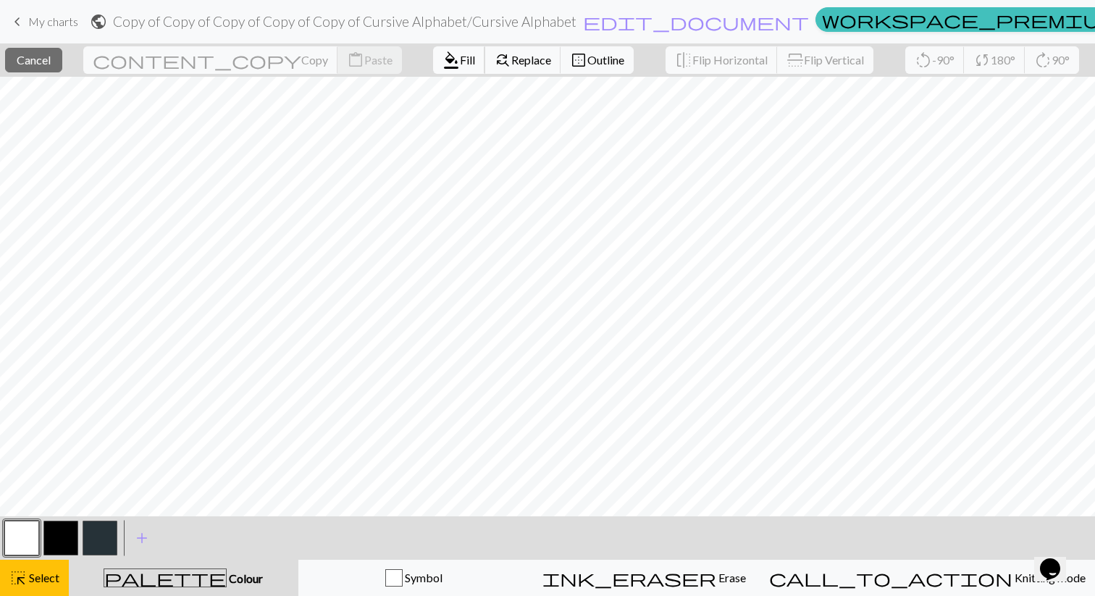
click at [442, 62] on span "format_color_fill" at bounding box center [450, 60] width 17 height 20
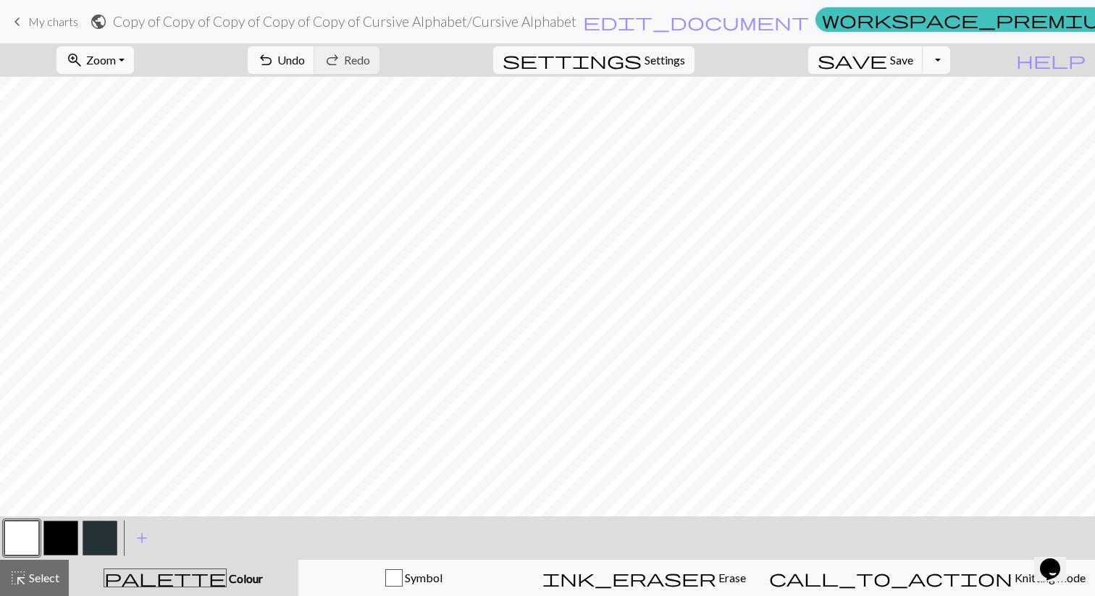
click at [950, 61] on button "Toggle Dropdown" at bounding box center [936, 60] width 28 height 28
click at [116, 59] on span "Zoom" at bounding box center [101, 60] width 30 height 14
click at [133, 85] on button "Fit all" at bounding box center [114, 91] width 114 height 23
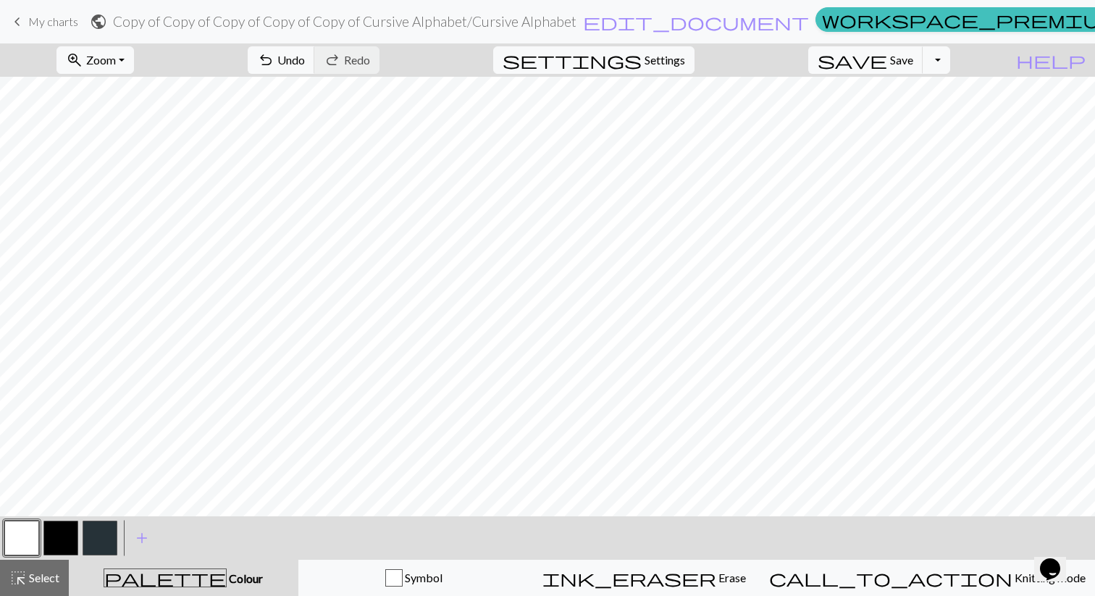
click at [22, 533] on button "button" at bounding box center [21, 538] width 35 height 35
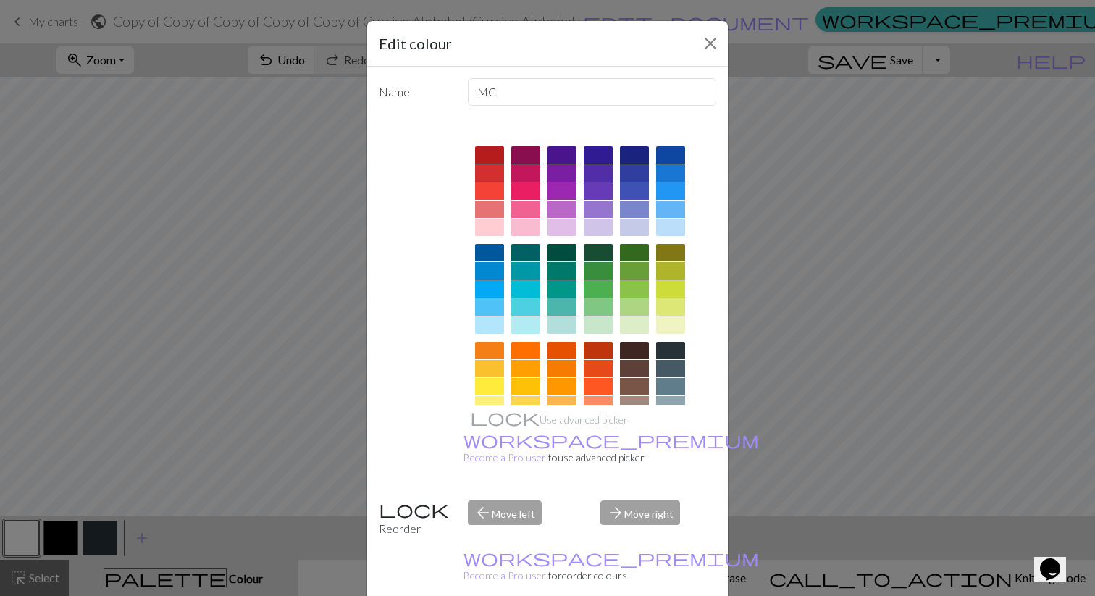
click at [161, 430] on div "Edit colour Name MC Use advanced picker workspace_premium Become a Pro user to …" at bounding box center [547, 298] width 1095 height 596
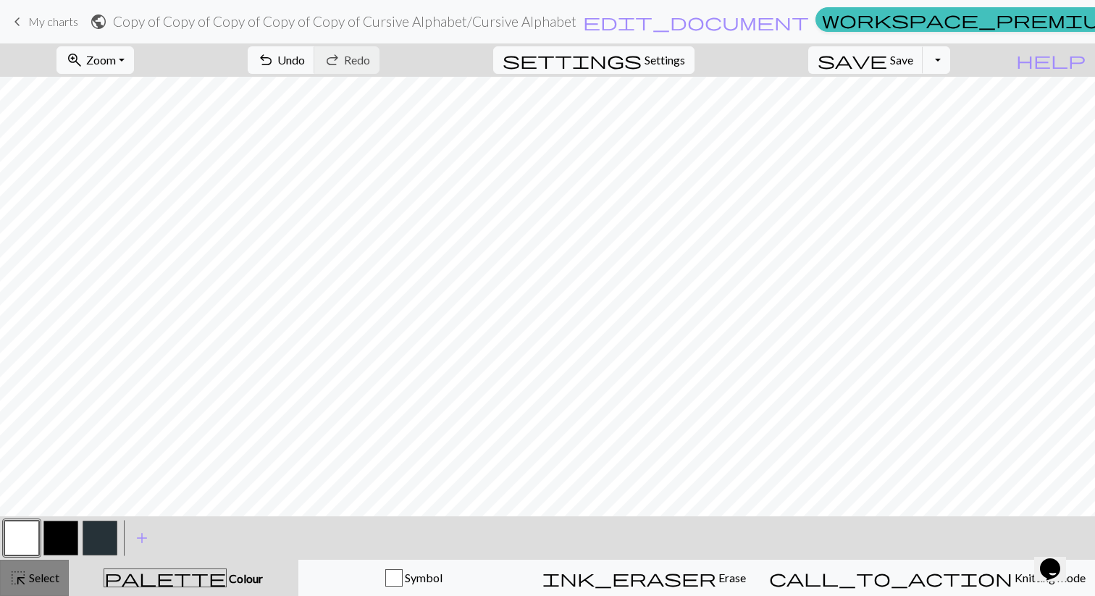
click at [60, 579] on button "highlight_alt Select Select" at bounding box center [34, 578] width 69 height 36
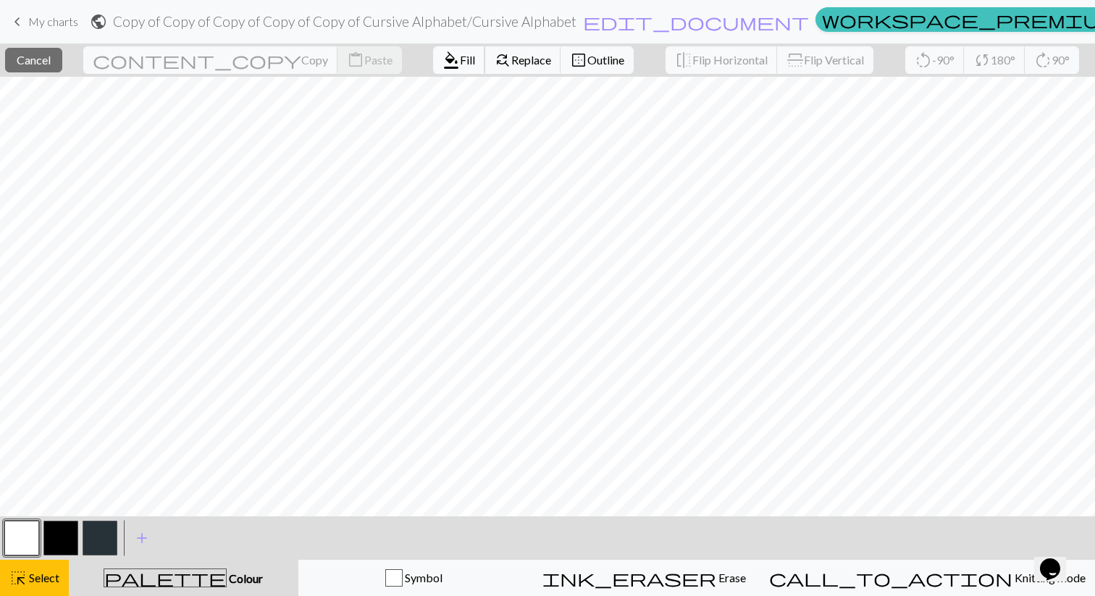
click at [442, 56] on span "format_color_fill" at bounding box center [450, 60] width 17 height 20
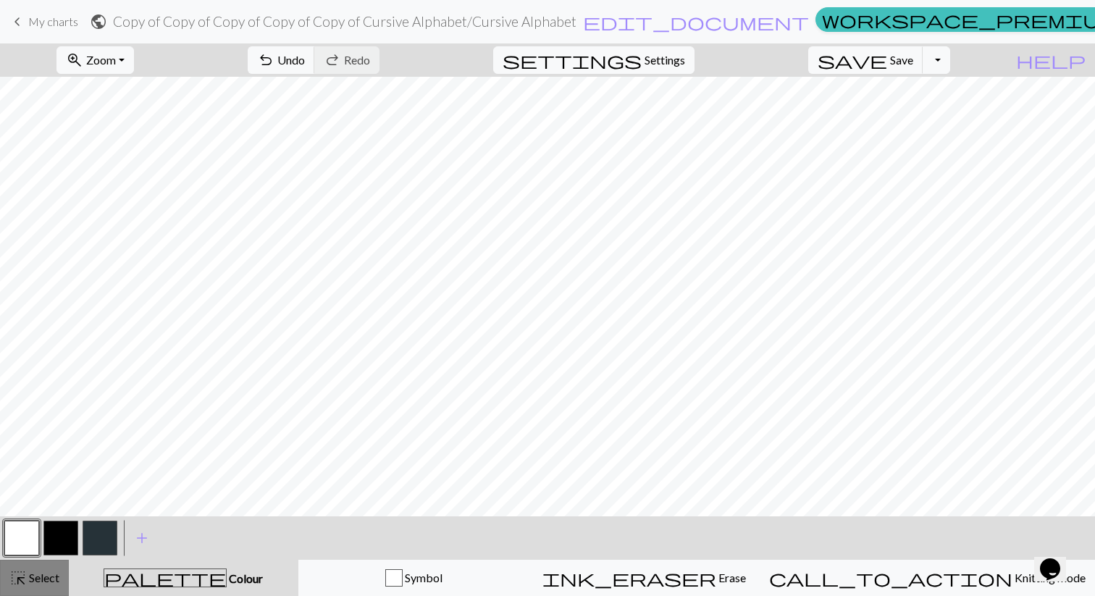
click at [29, 593] on button "highlight_alt Select Select" at bounding box center [34, 578] width 69 height 36
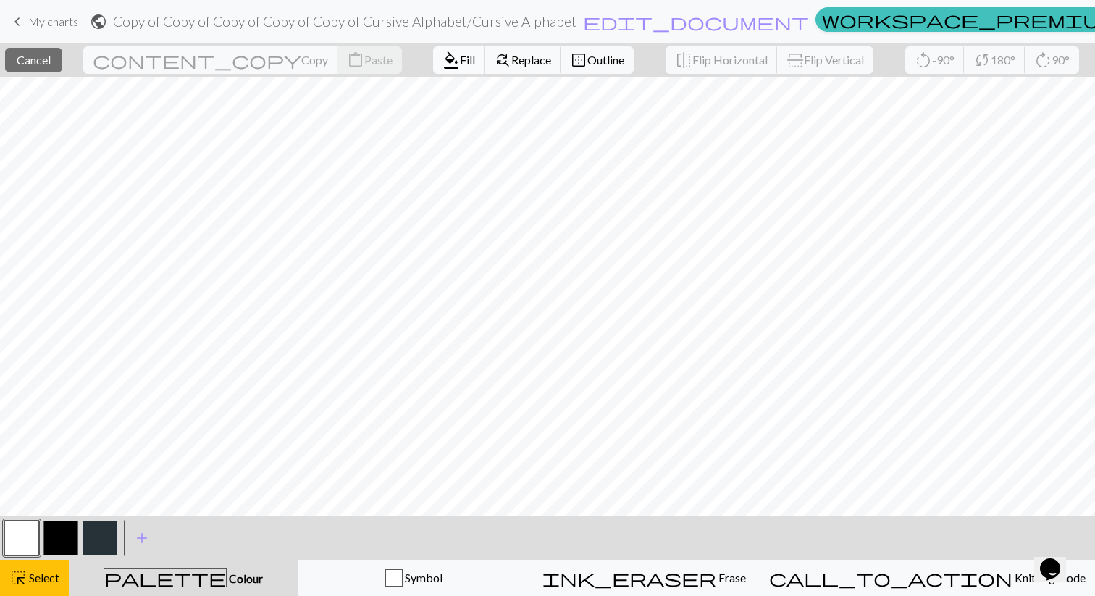
click at [442, 70] on span "format_color_fill" at bounding box center [450, 60] width 17 height 20
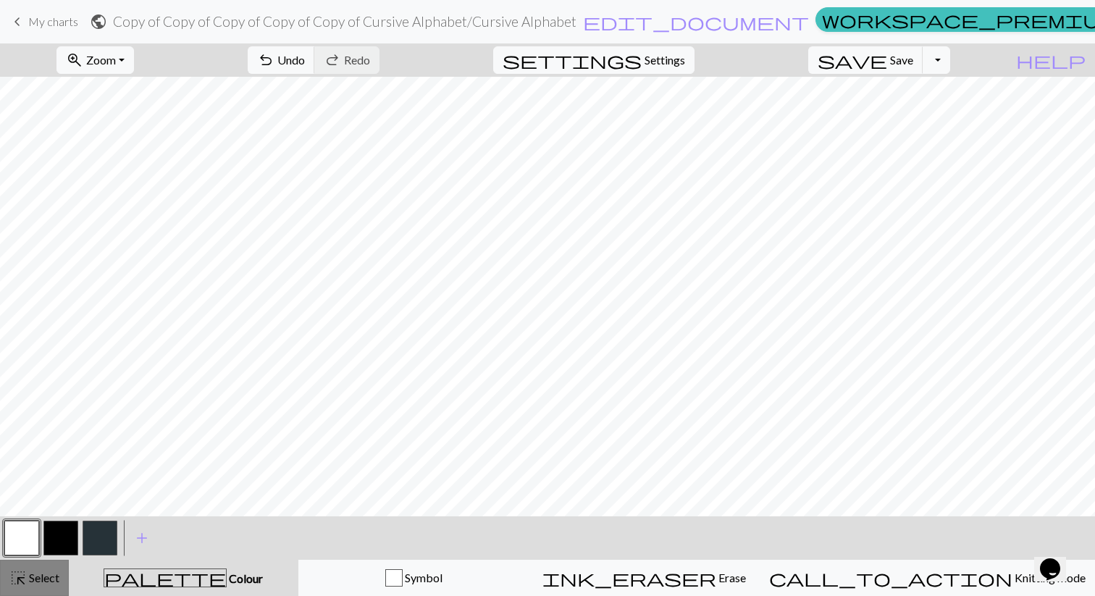
click at [59, 566] on button "highlight_alt Select Select" at bounding box center [34, 578] width 69 height 36
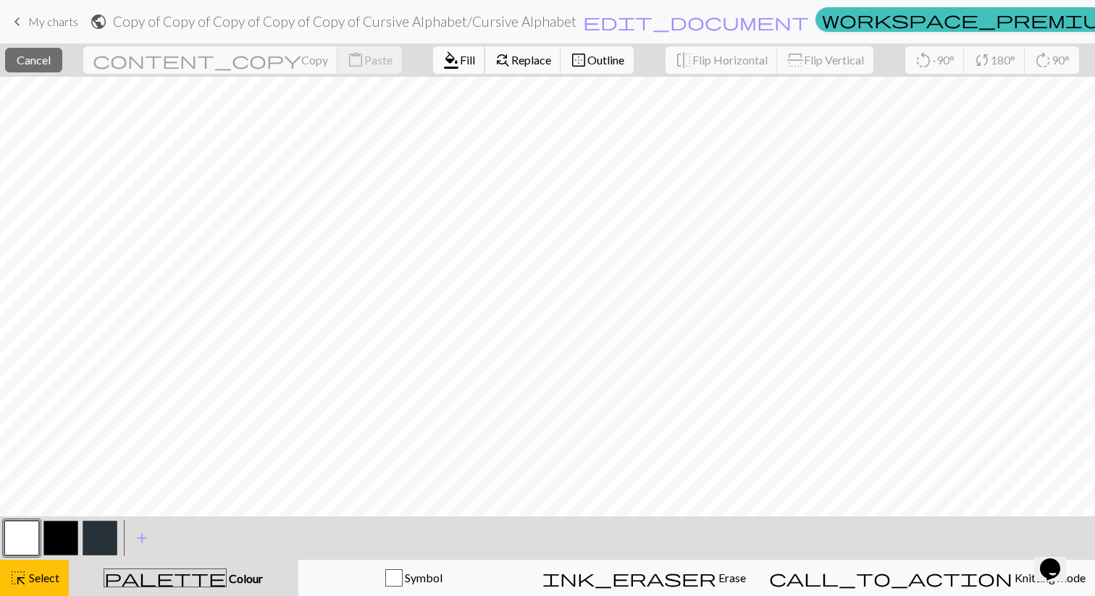
click at [460, 66] on span "Fill" at bounding box center [467, 60] width 15 height 14
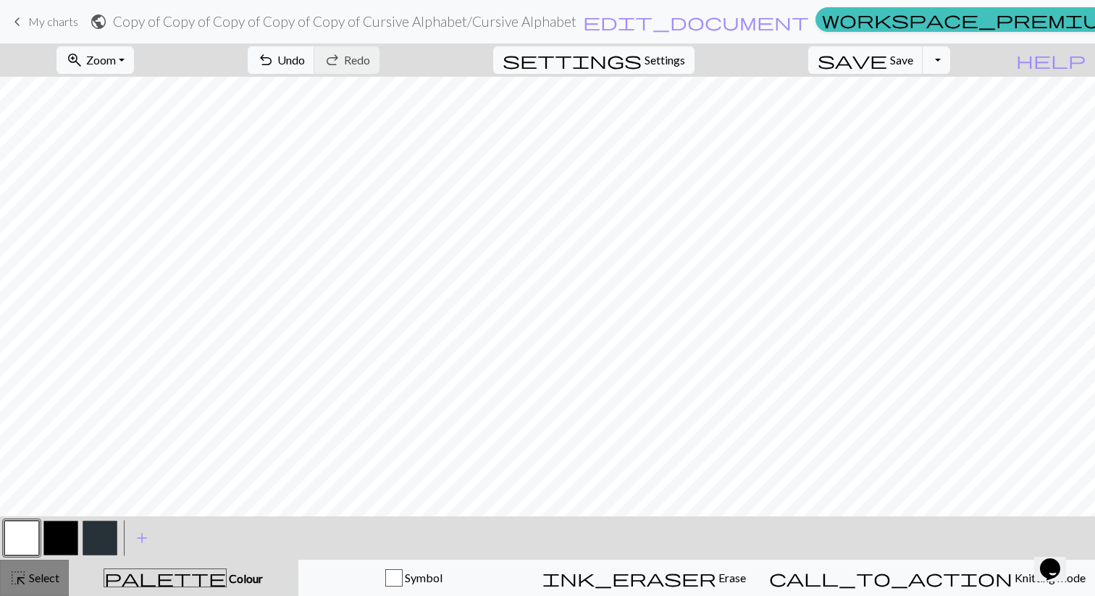
click at [27, 568] on button "highlight_alt Select Select" at bounding box center [34, 578] width 69 height 36
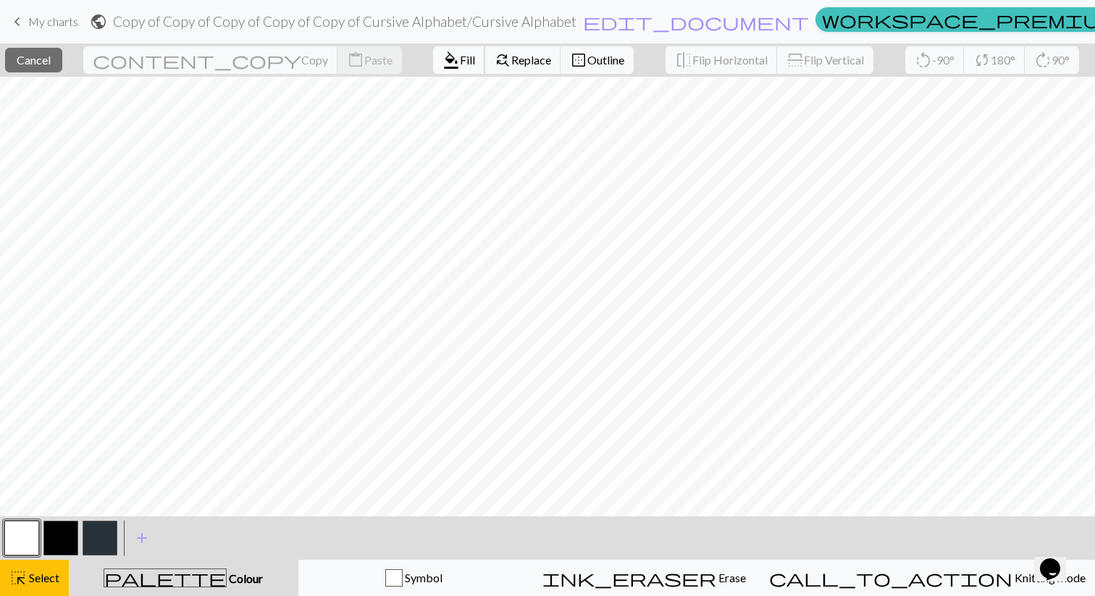
click at [460, 60] on span "Fill" at bounding box center [467, 60] width 15 height 14
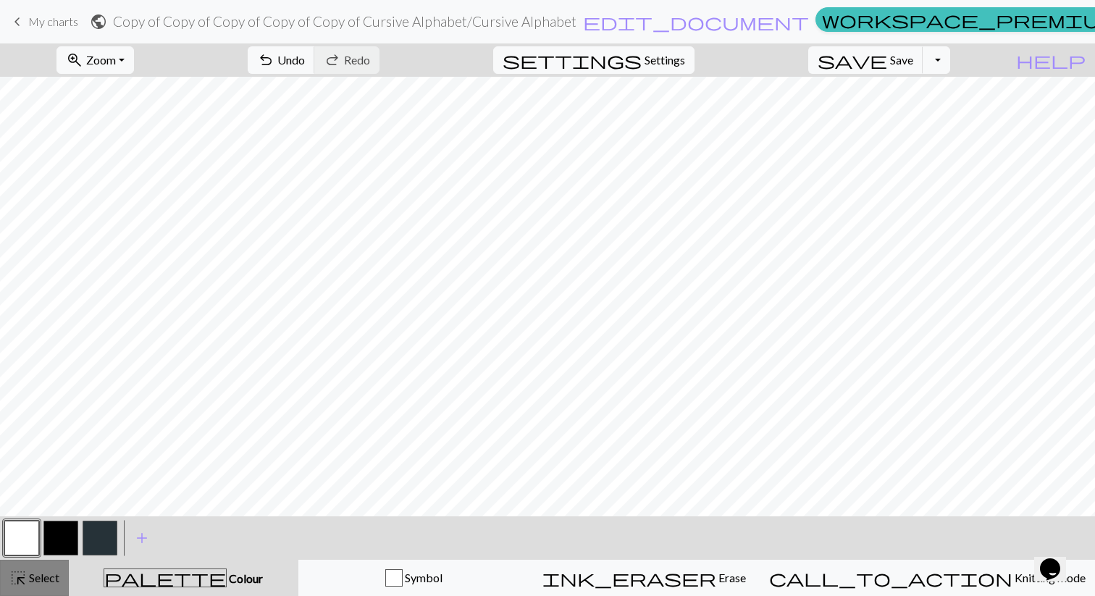
click at [22, 563] on button "highlight_alt Select Select" at bounding box center [34, 578] width 69 height 36
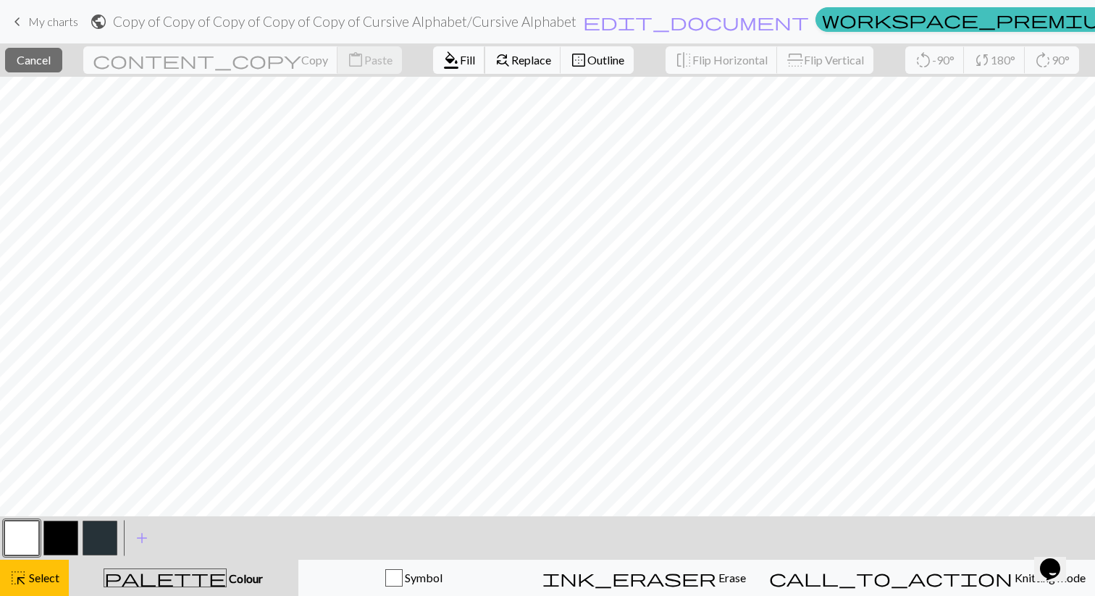
click at [442, 62] on span "format_color_fill" at bounding box center [450, 60] width 17 height 20
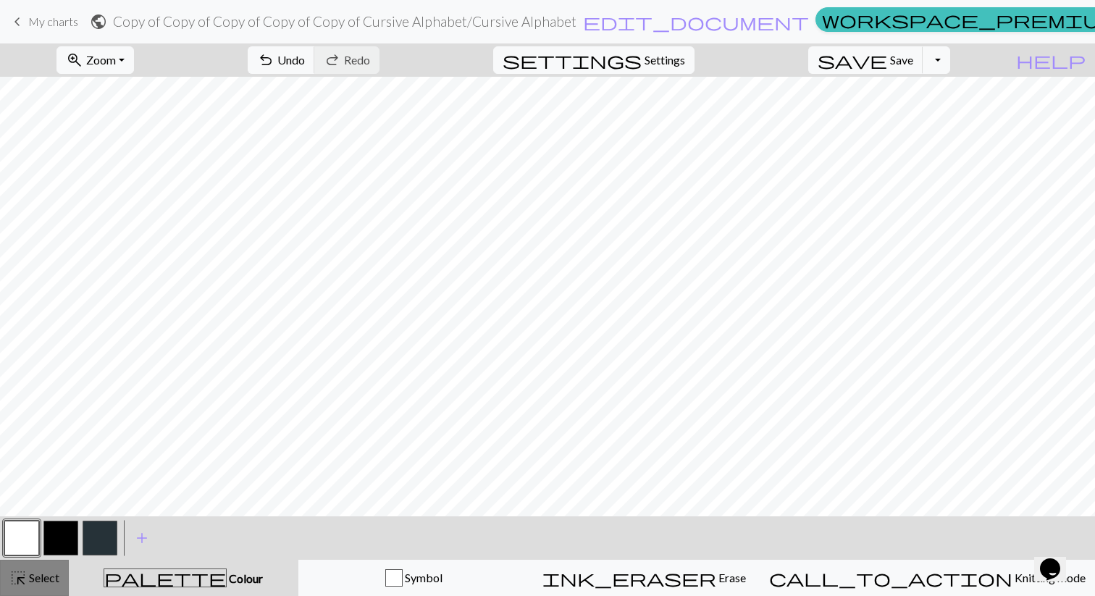
click at [51, 586] on div "highlight_alt Select Select" at bounding box center [34, 577] width 50 height 17
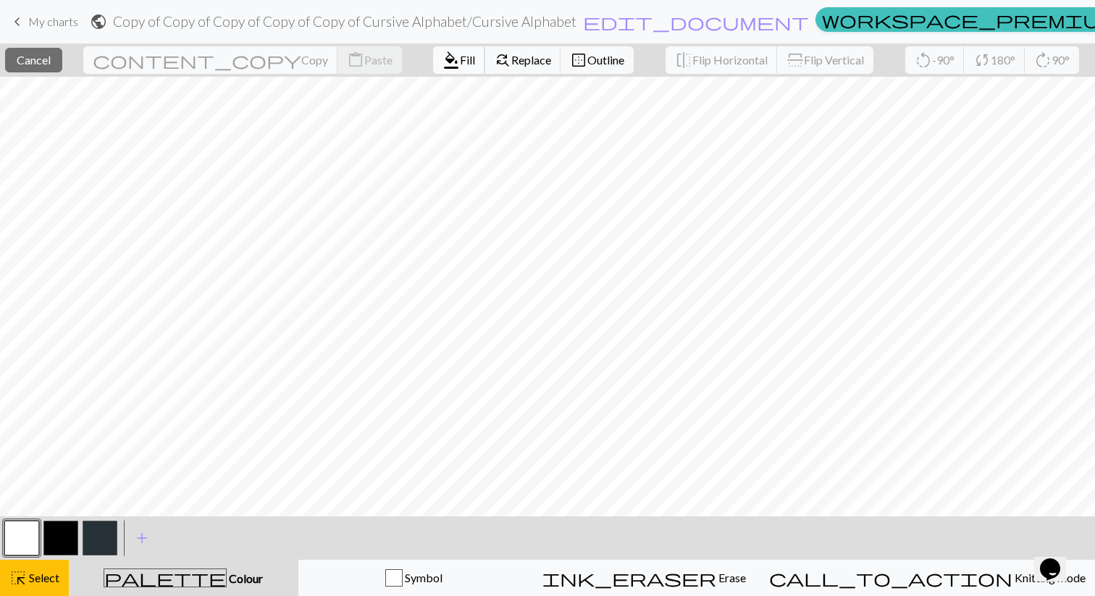
click at [442, 70] on span "format_color_fill" at bounding box center [450, 60] width 17 height 20
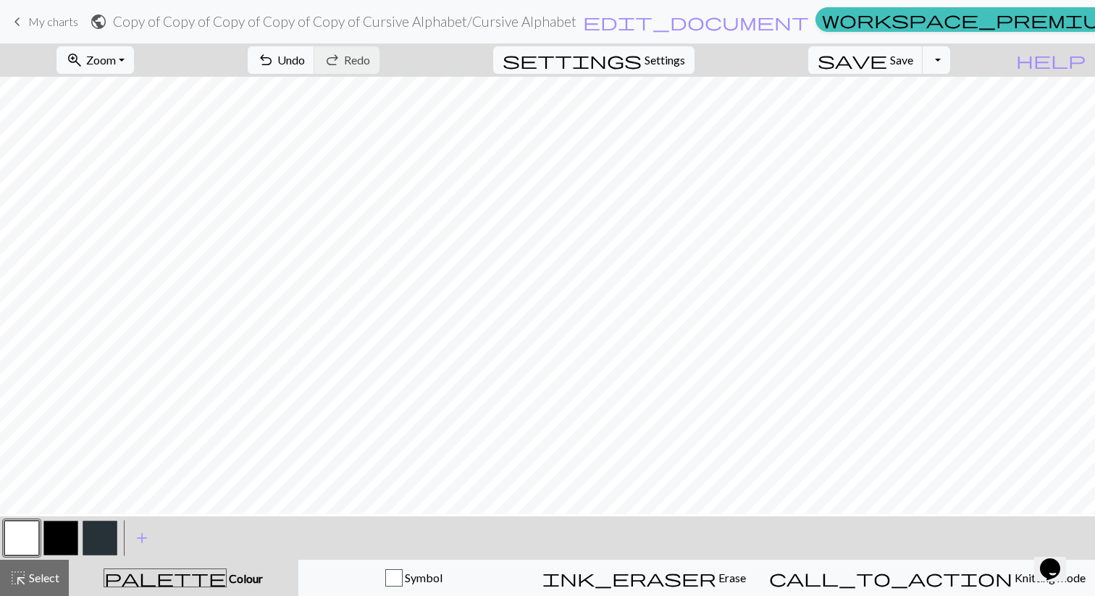
scroll to position [25, 0]
click at [315, 57] on button "undo Undo Undo" at bounding box center [281, 60] width 67 height 28
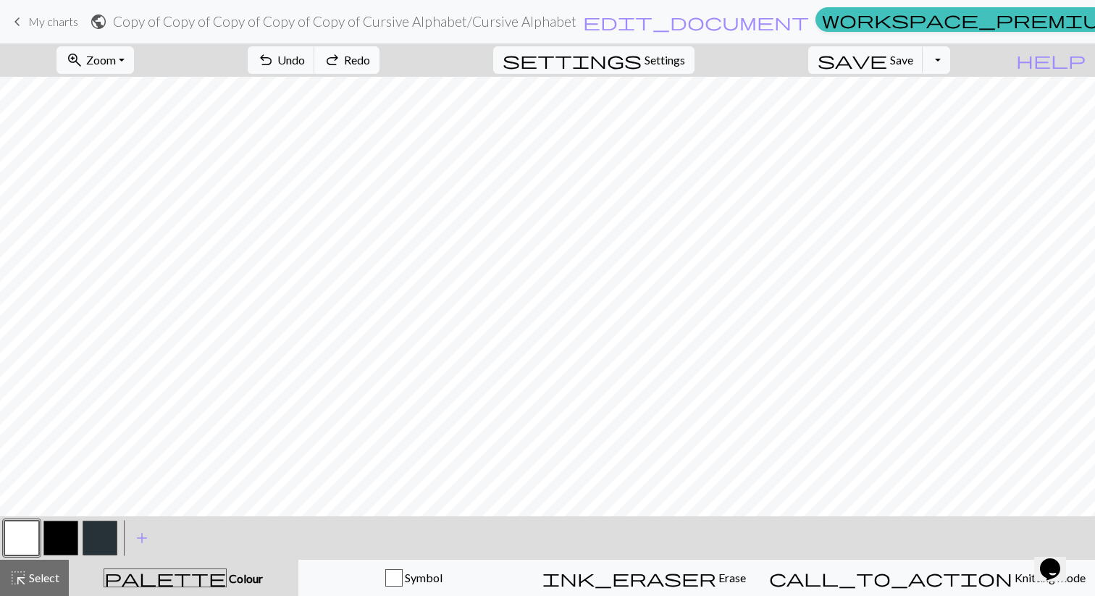
click at [370, 56] on span "Redo" at bounding box center [357, 60] width 26 height 14
click at [305, 62] on span "Undo" at bounding box center [291, 60] width 28 height 14
click at [48, 576] on span "Select" at bounding box center [43, 578] width 33 height 14
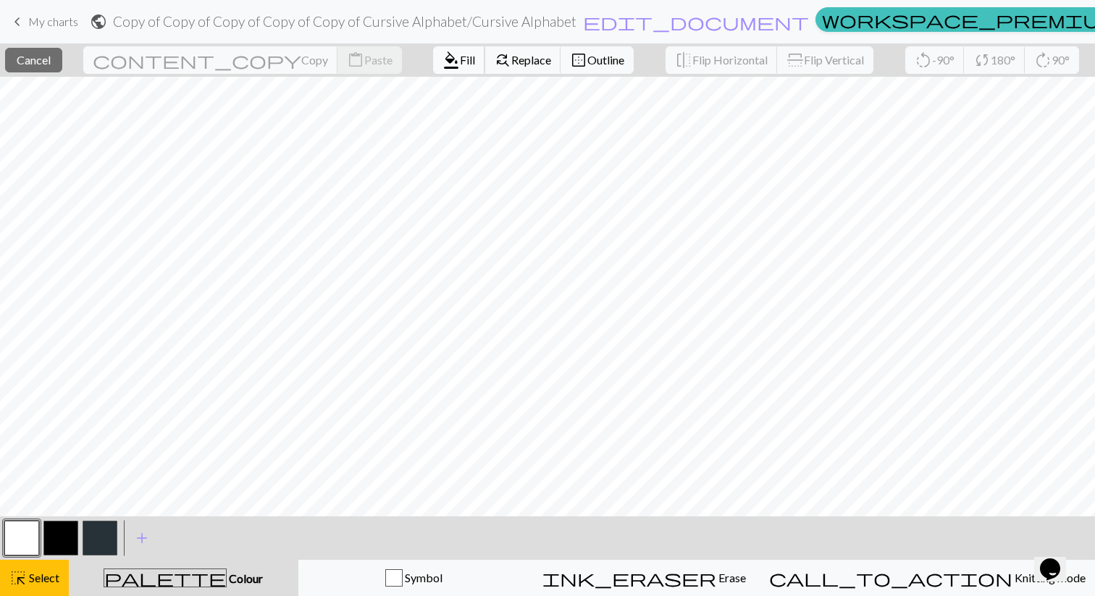
click at [460, 62] on span "Fill" at bounding box center [467, 60] width 15 height 14
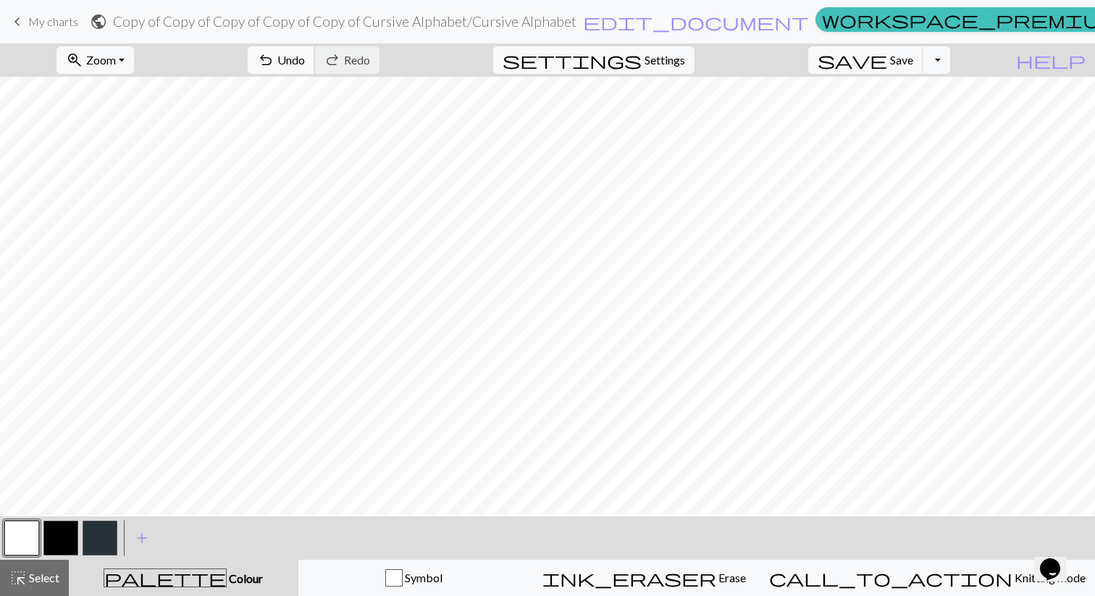
scroll to position [162, 0]
click at [54, 561] on button "highlight_alt Select Select" at bounding box center [34, 578] width 69 height 36
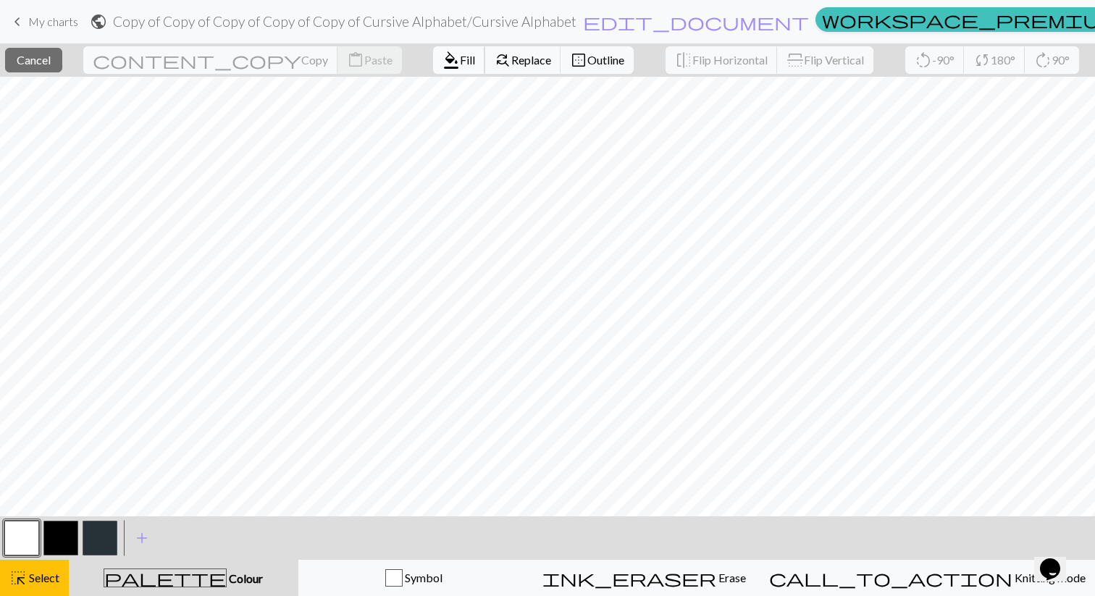
click at [460, 62] on span "Fill" at bounding box center [467, 60] width 15 height 14
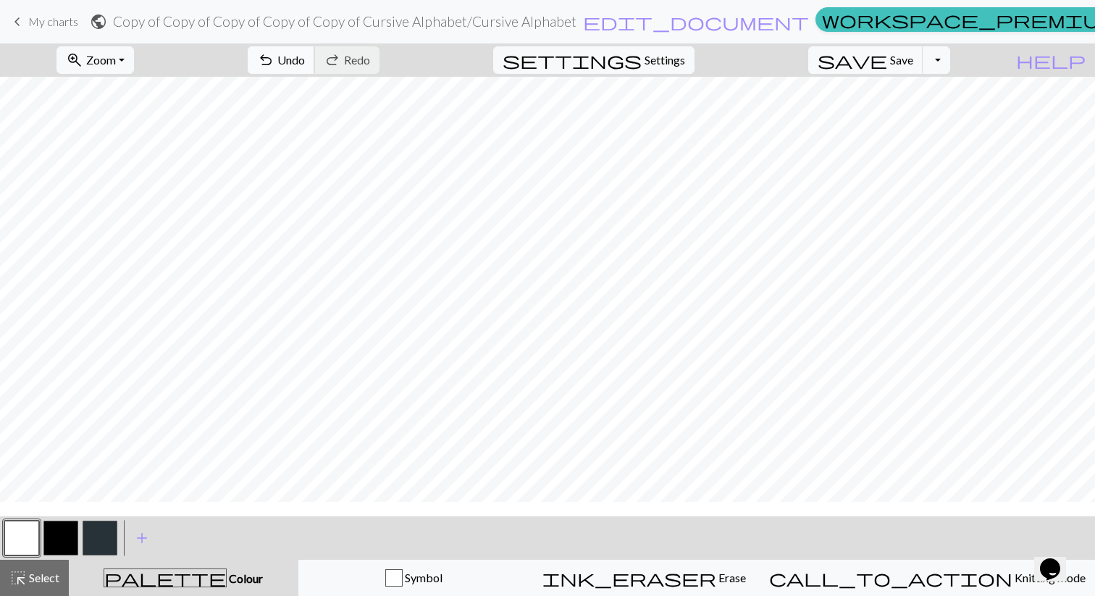
scroll to position [45, 0]
click at [24, 586] on span "highlight_alt" at bounding box center [17, 578] width 17 height 20
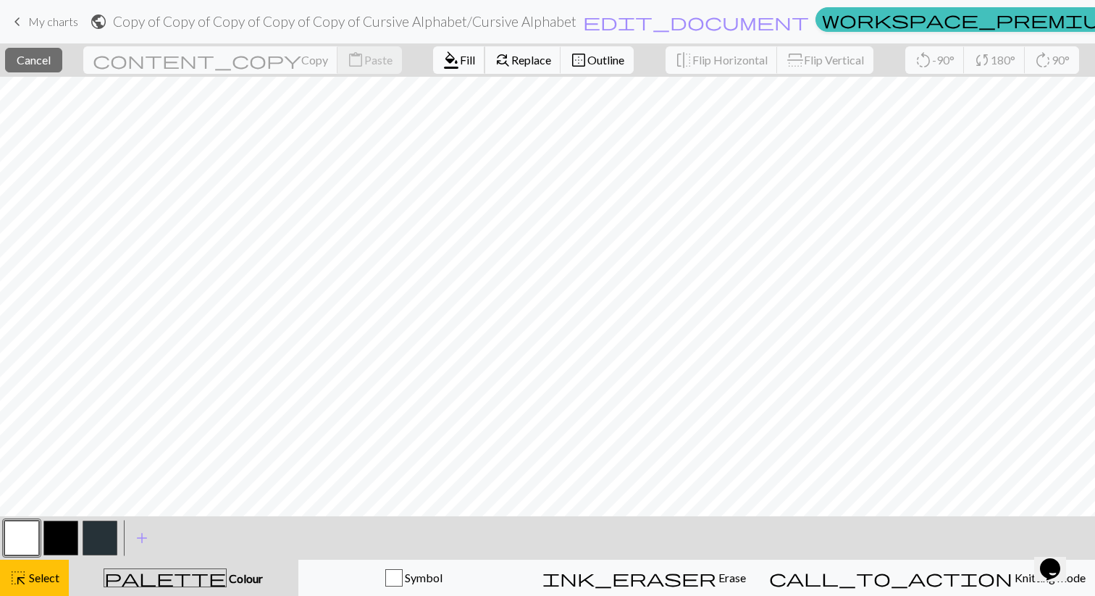
click at [442, 59] on span "format_color_fill" at bounding box center [450, 60] width 17 height 20
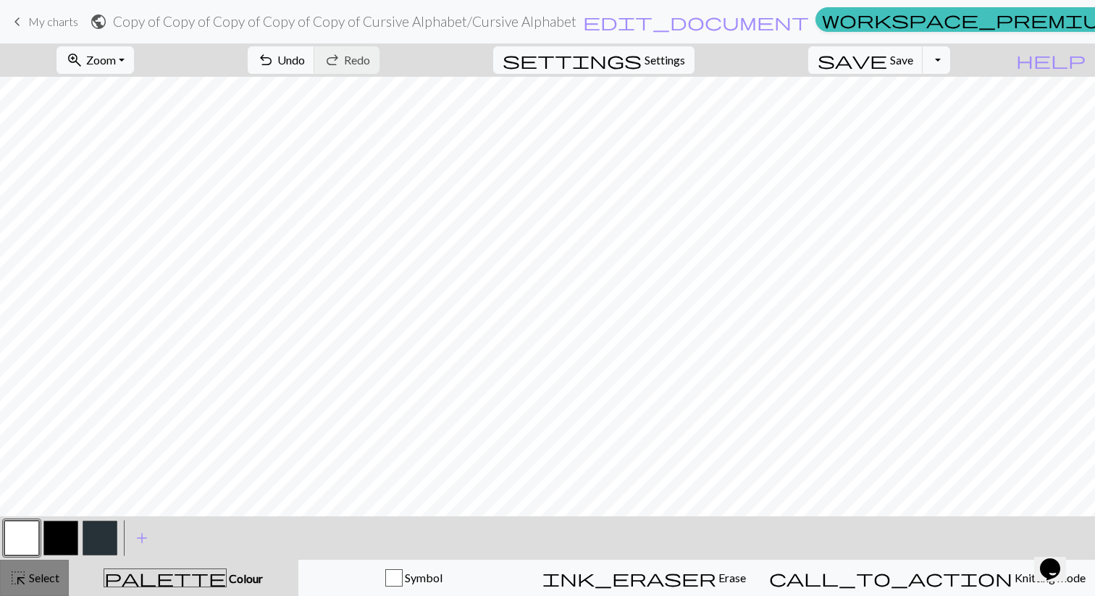
click at [36, 578] on span "Select" at bounding box center [43, 578] width 33 height 14
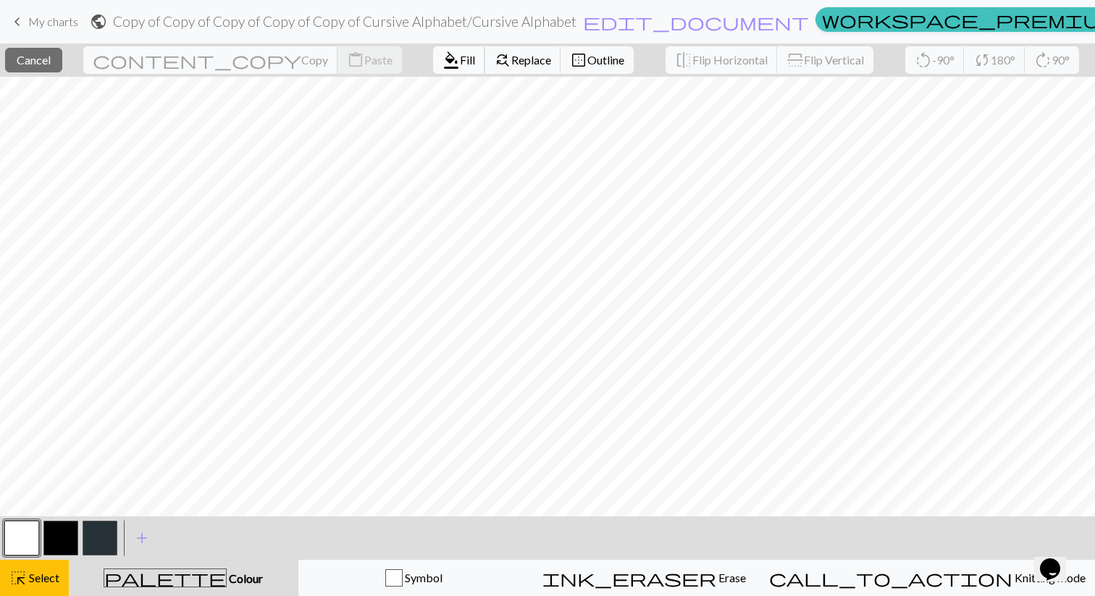
click at [442, 62] on span "format_color_fill" at bounding box center [450, 60] width 17 height 20
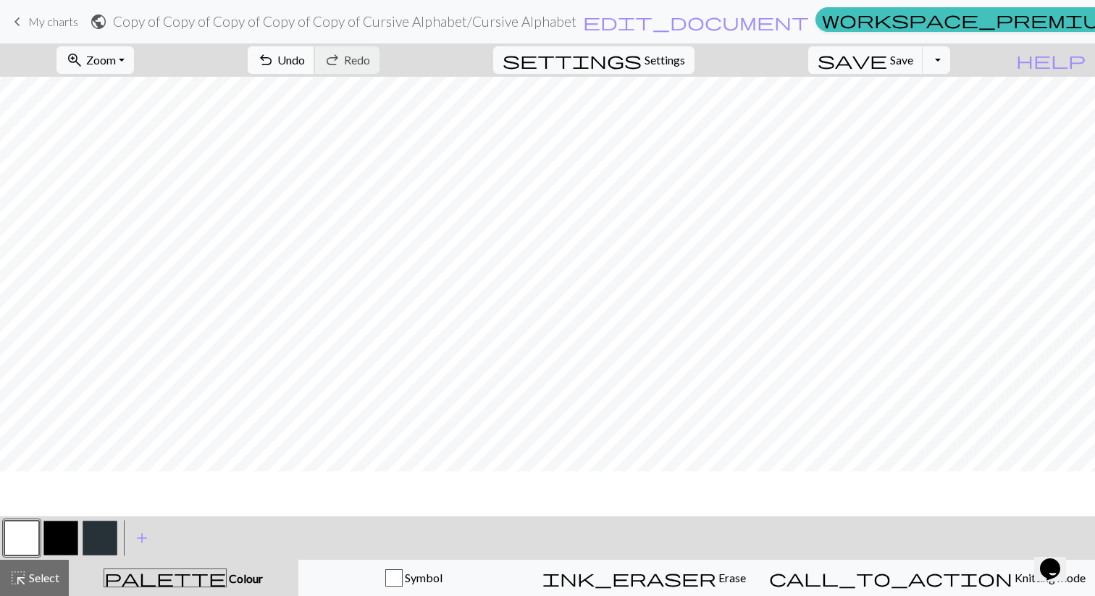
scroll to position [0, 0]
click at [62, 531] on button "button" at bounding box center [60, 538] width 35 height 35
click at [315, 66] on button "undo Undo Undo" at bounding box center [281, 60] width 67 height 28
click at [305, 61] on span "Undo" at bounding box center [291, 60] width 28 height 14
click at [305, 54] on span "Undo" at bounding box center [291, 60] width 28 height 14
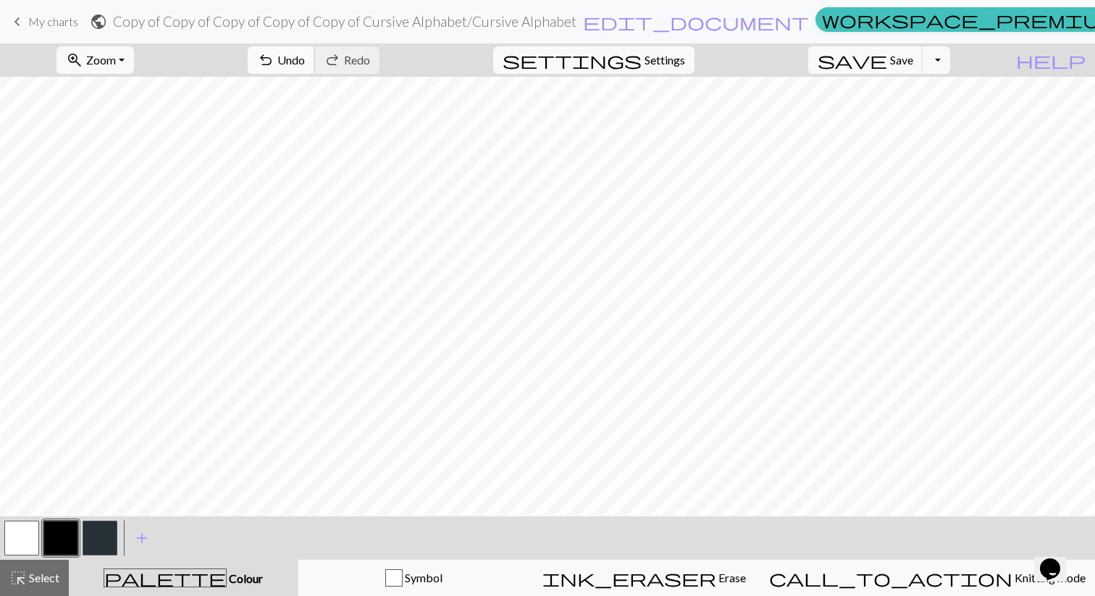
click at [305, 62] on span "Undo" at bounding box center [291, 60] width 28 height 14
click at [274, 62] on span "undo" at bounding box center [265, 60] width 17 height 20
click at [305, 63] on span "Undo" at bounding box center [291, 60] width 28 height 14
click at [18, 536] on button "button" at bounding box center [21, 538] width 35 height 35
click at [49, 526] on button "button" at bounding box center [60, 538] width 35 height 35
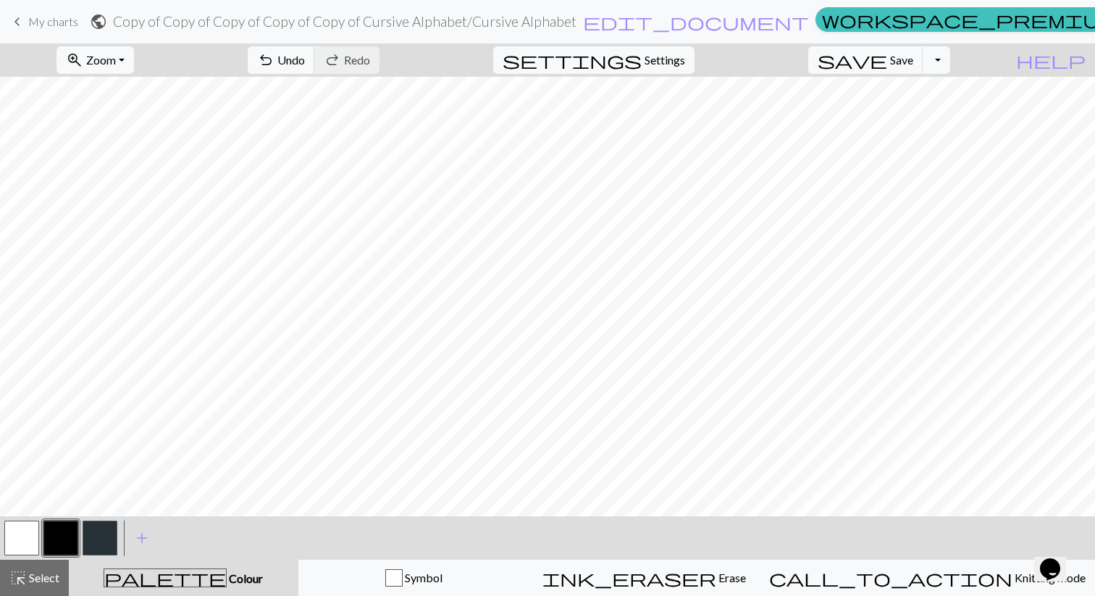
click at [14, 544] on button "button" at bounding box center [21, 538] width 35 height 35
click at [54, 542] on button "button" at bounding box center [60, 538] width 35 height 35
click at [315, 54] on button "undo Undo Undo" at bounding box center [281, 60] width 67 height 28
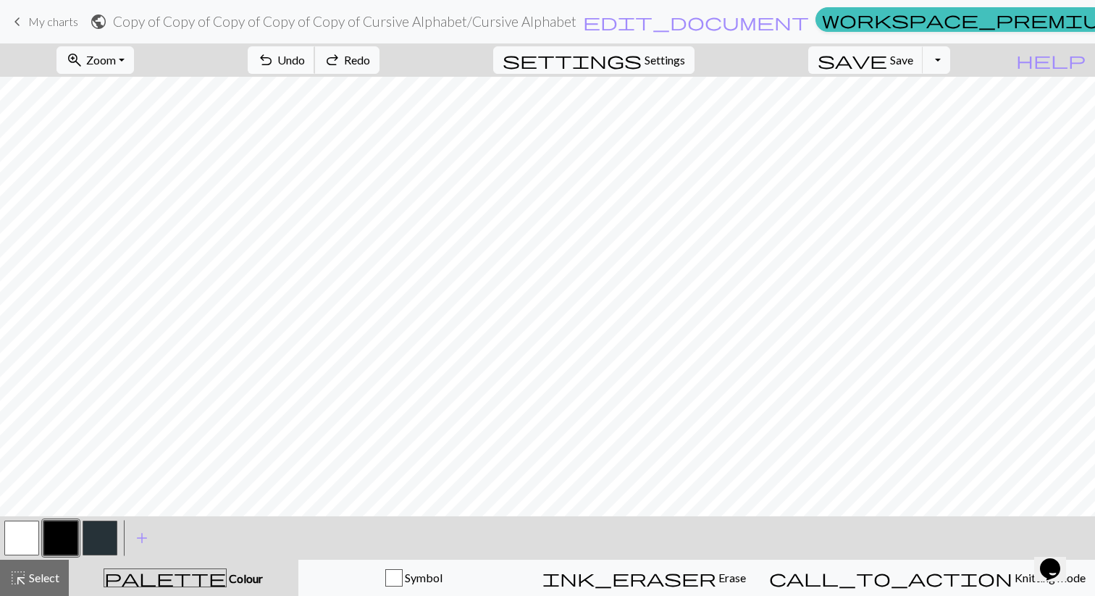
click at [315, 54] on button "undo Undo Undo" at bounding box center [281, 60] width 67 height 28
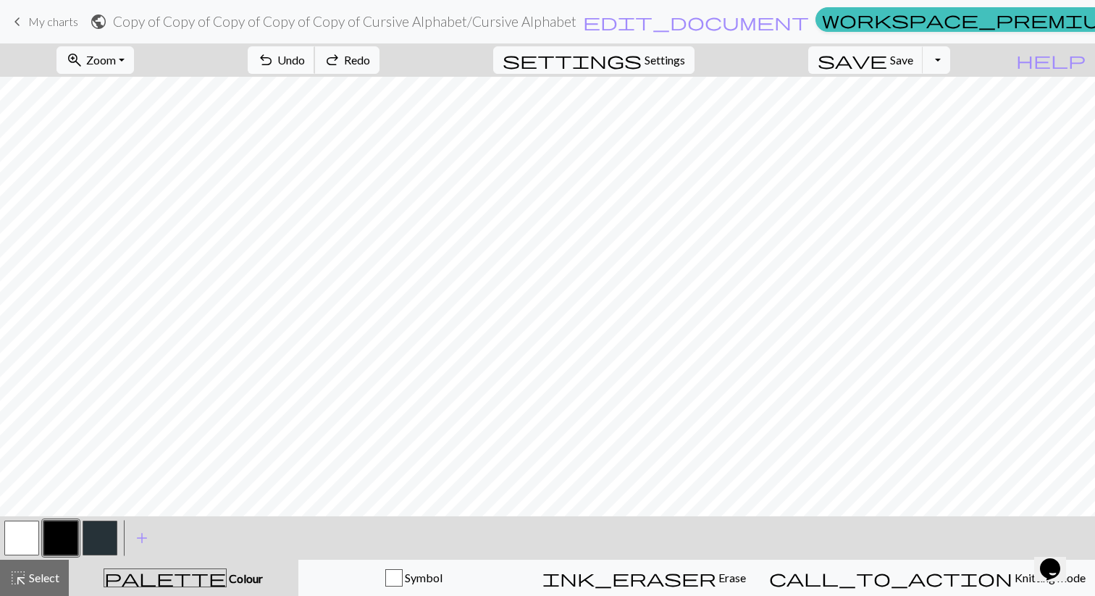
click at [315, 54] on button "undo Undo Undo" at bounding box center [281, 60] width 67 height 28
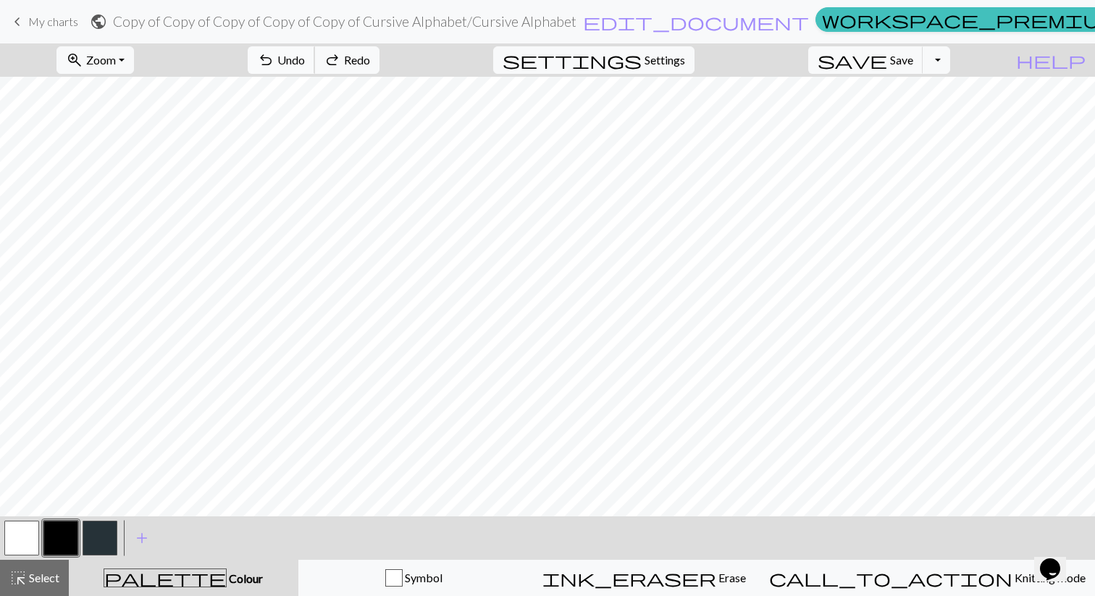
click at [315, 54] on button "undo Undo Undo" at bounding box center [281, 60] width 67 height 28
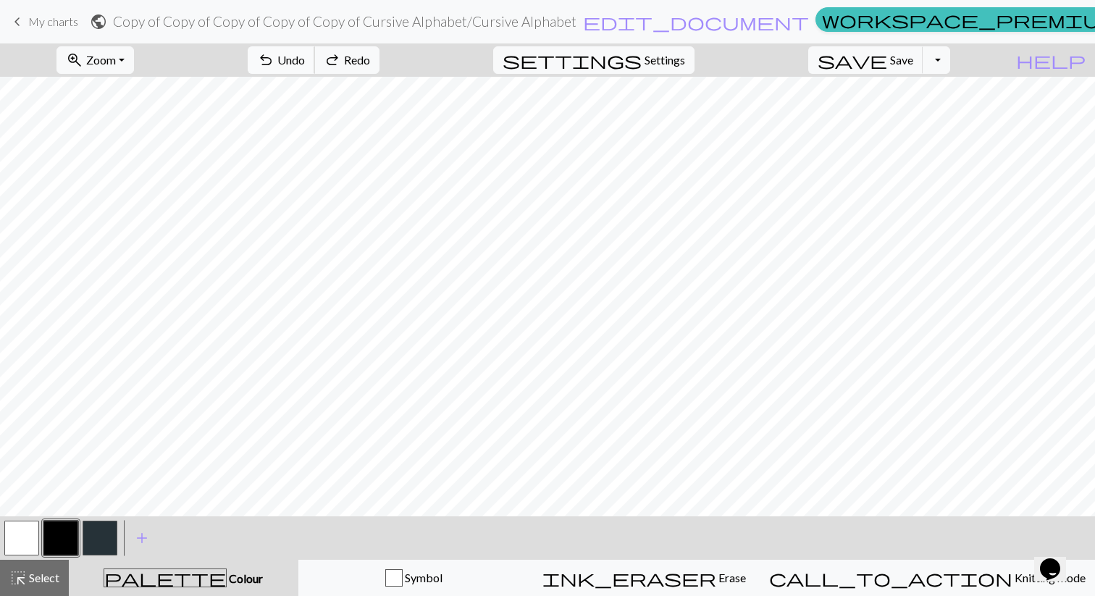
click at [315, 54] on button "undo Undo Undo" at bounding box center [281, 60] width 67 height 28
click at [379, 68] on button "redo Redo Redo" at bounding box center [346, 60] width 65 height 28
click at [20, 533] on button "button" at bounding box center [21, 538] width 35 height 35
click at [64, 537] on button "button" at bounding box center [60, 538] width 35 height 35
click at [315, 52] on button "undo Undo Undo" at bounding box center [281, 60] width 67 height 28
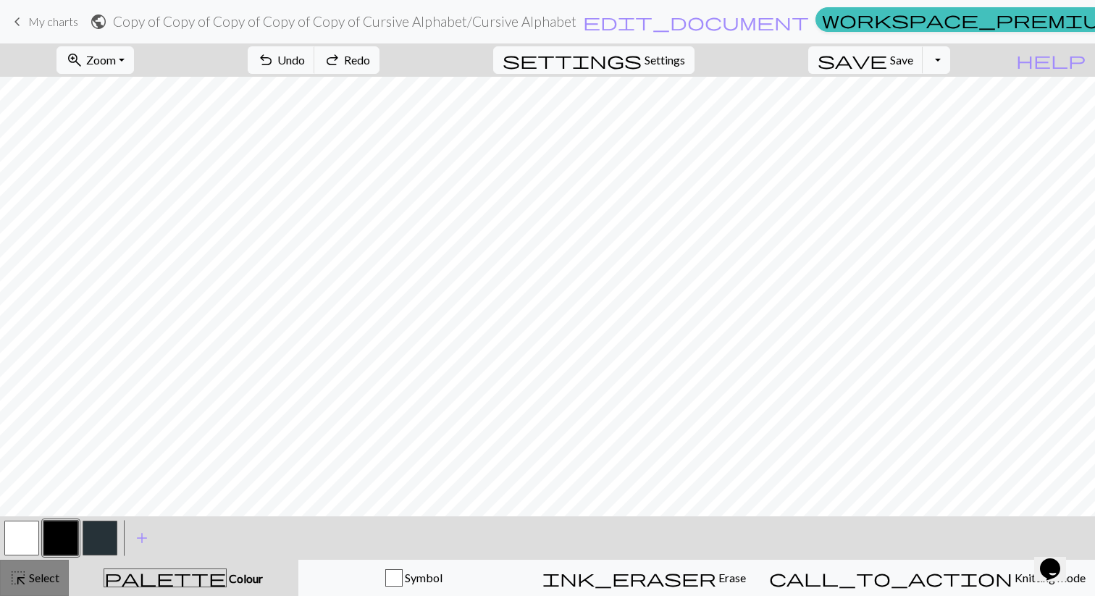
click at [43, 574] on span "Select" at bounding box center [43, 578] width 33 height 14
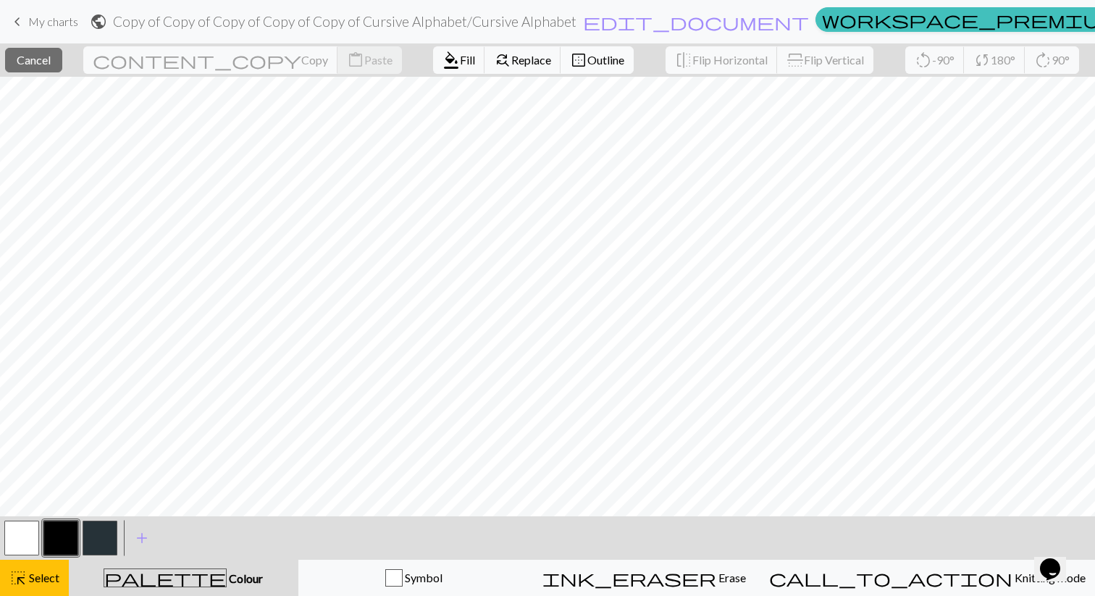
click at [570, 59] on span "border_outer" at bounding box center [578, 60] width 17 height 20
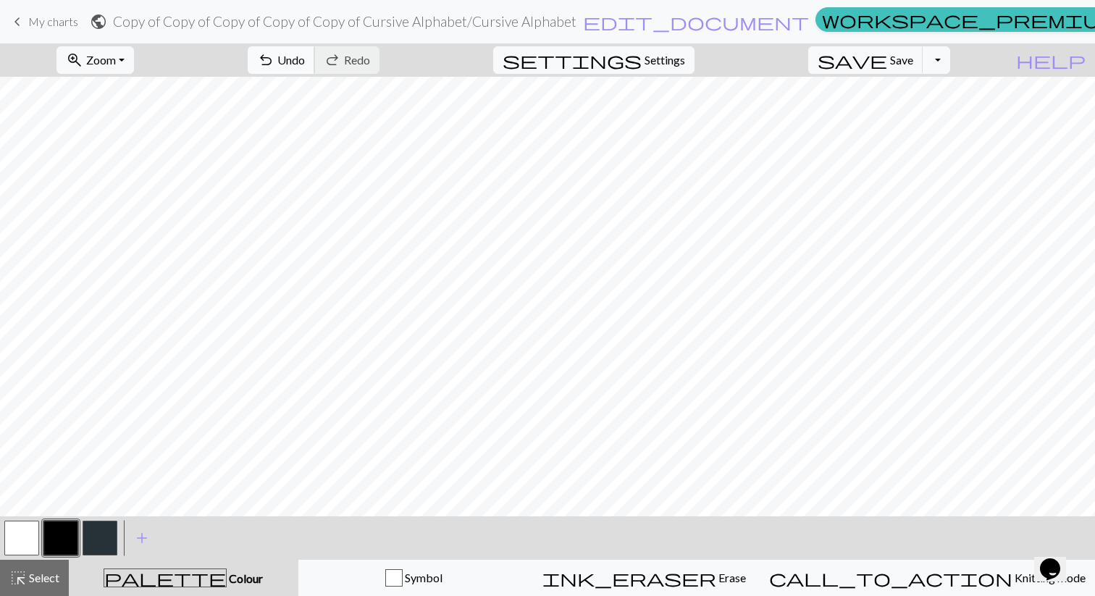
click at [305, 62] on span "Undo" at bounding box center [291, 60] width 28 height 14
click at [39, 579] on span "Select" at bounding box center [43, 578] width 33 height 14
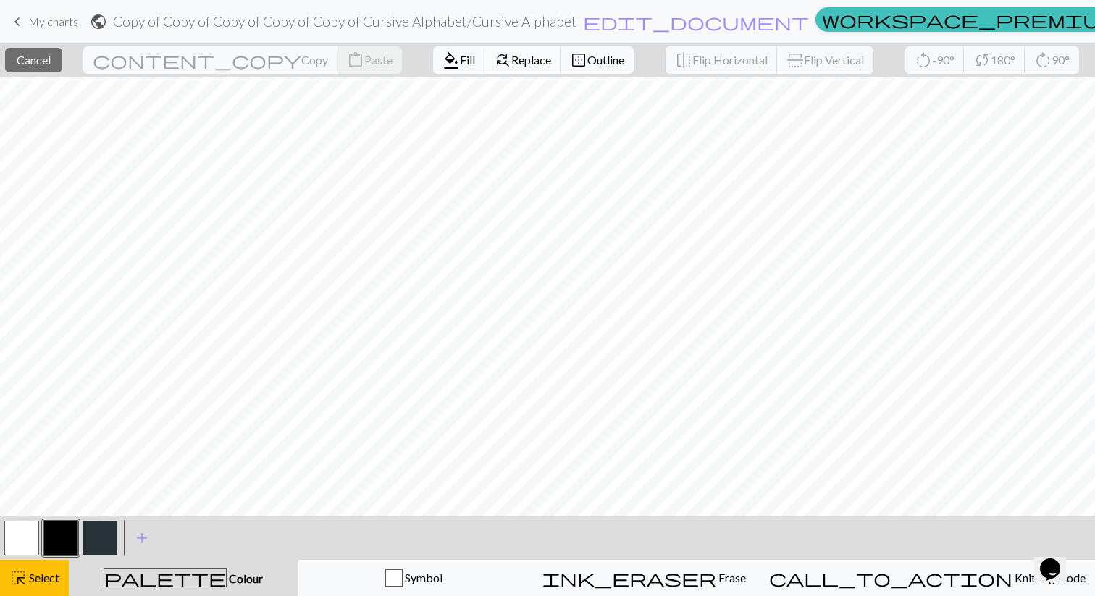
click at [511, 61] on span "Replace" at bounding box center [531, 60] width 40 height 14
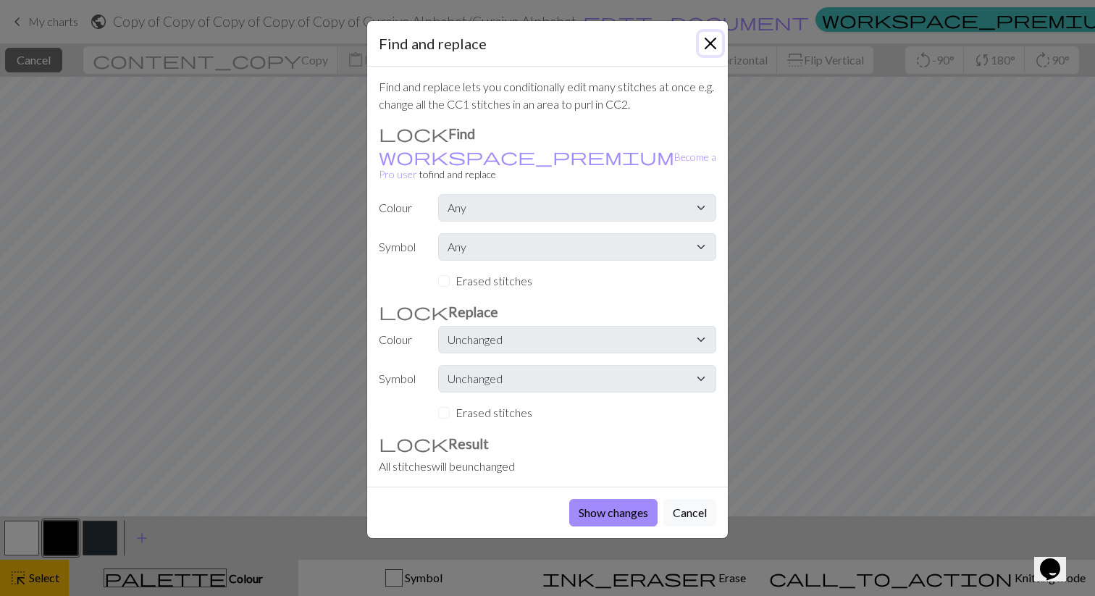
click at [706, 45] on button "Close" at bounding box center [710, 43] width 23 height 23
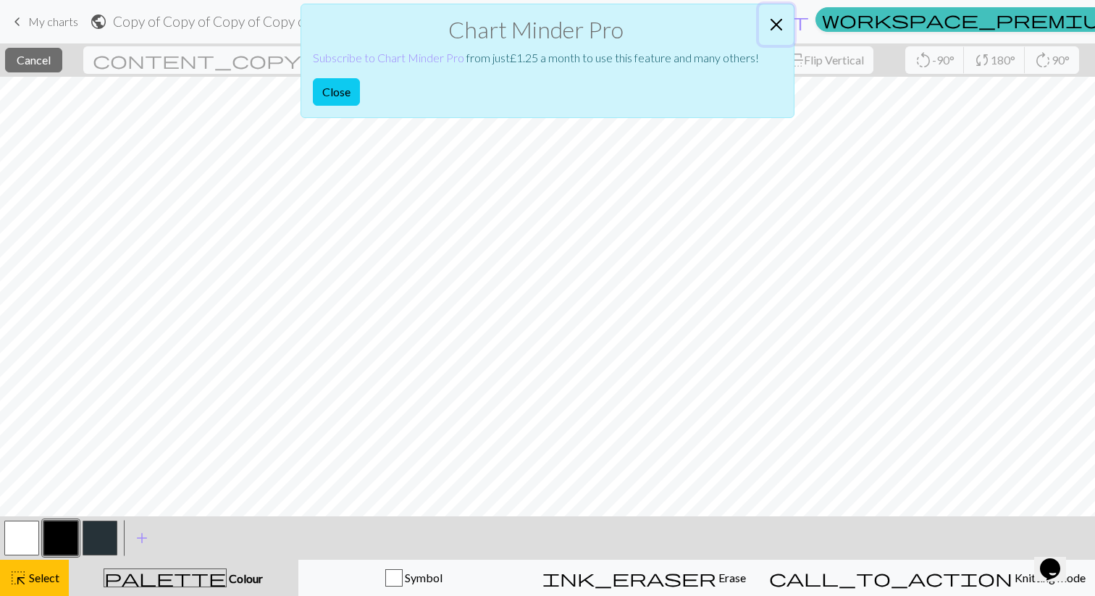
click at [776, 28] on button "Close" at bounding box center [776, 24] width 35 height 41
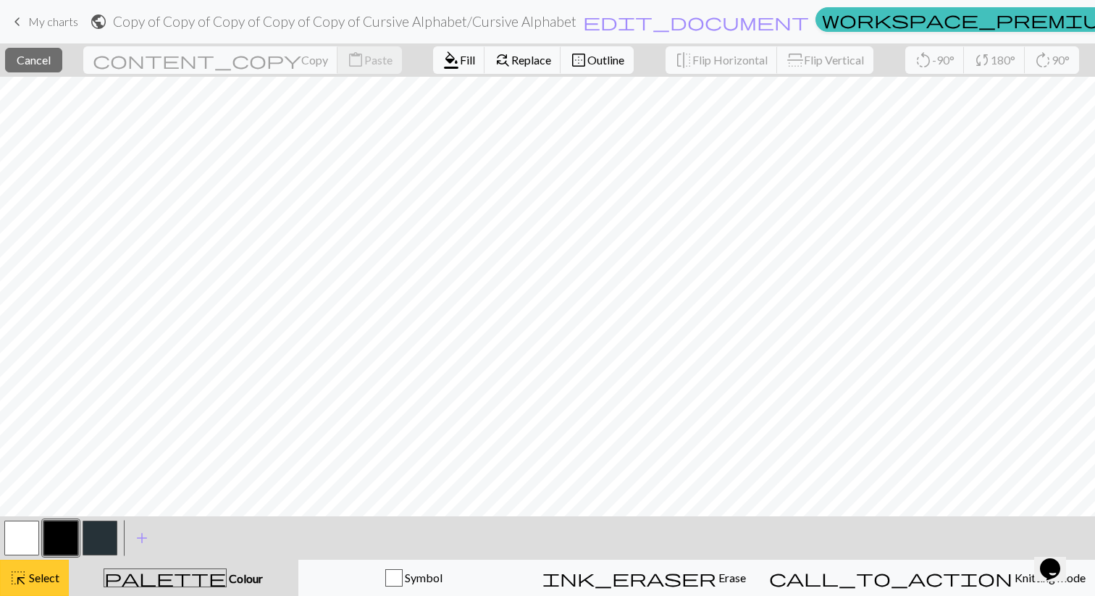
click at [22, 592] on button "highlight_alt Select Select" at bounding box center [34, 578] width 69 height 36
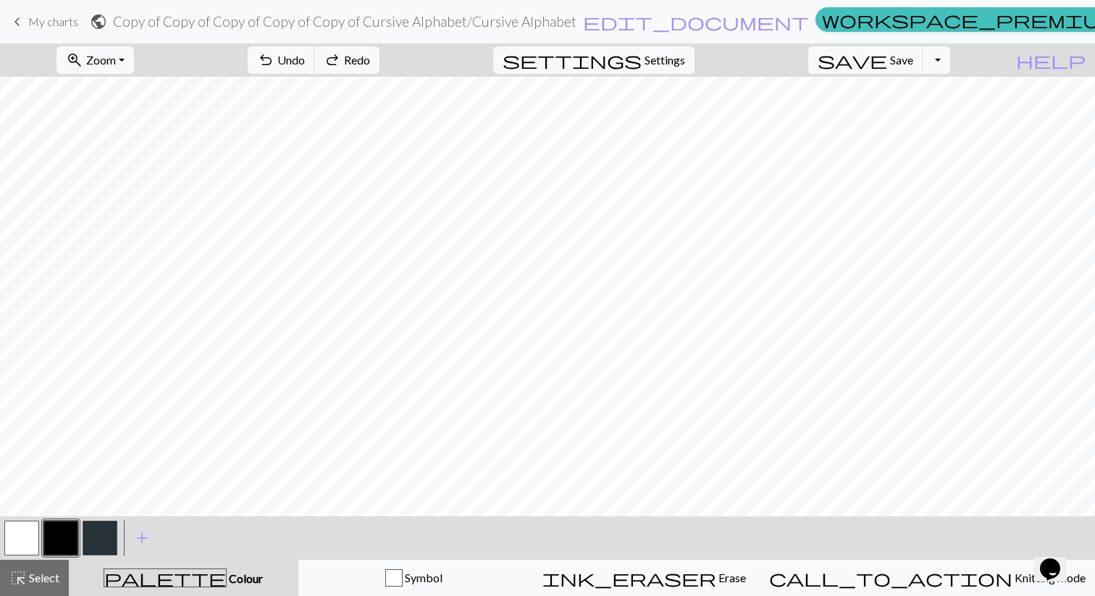
click at [64, 530] on button "button" at bounding box center [60, 538] width 35 height 35
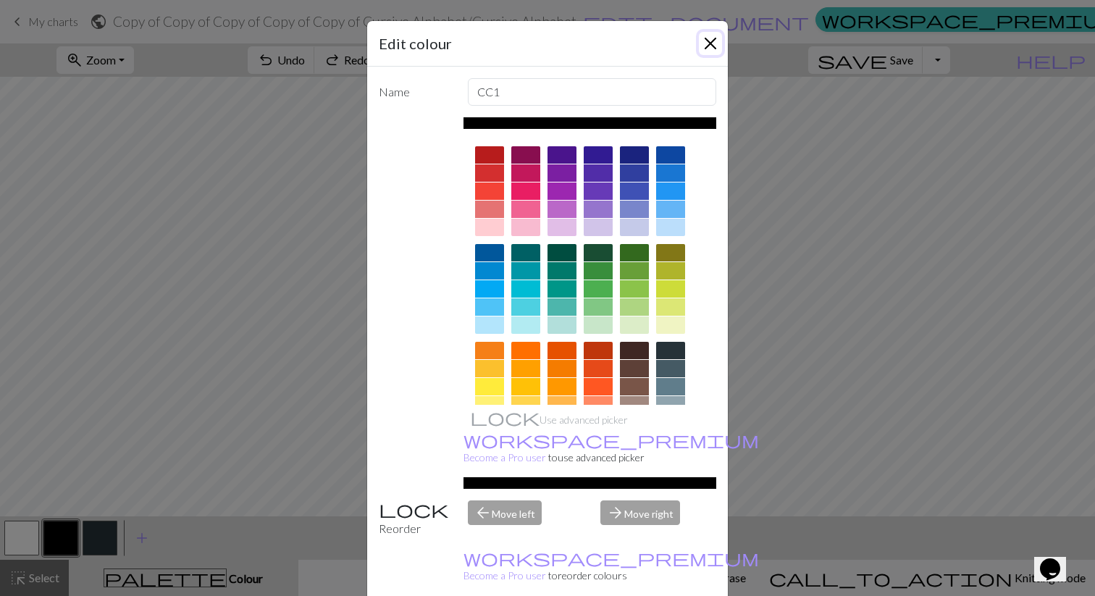
click at [711, 42] on button "Close" at bounding box center [710, 43] width 23 height 23
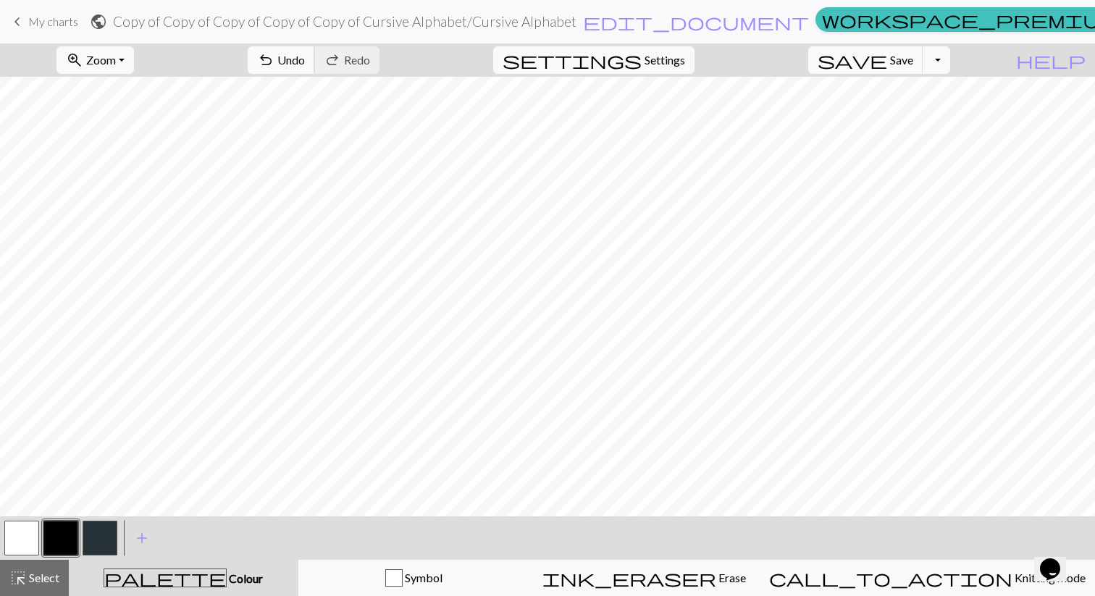
click at [315, 67] on button "undo Undo Undo" at bounding box center [281, 60] width 67 height 28
click at [305, 57] on span "Undo" at bounding box center [291, 60] width 28 height 14
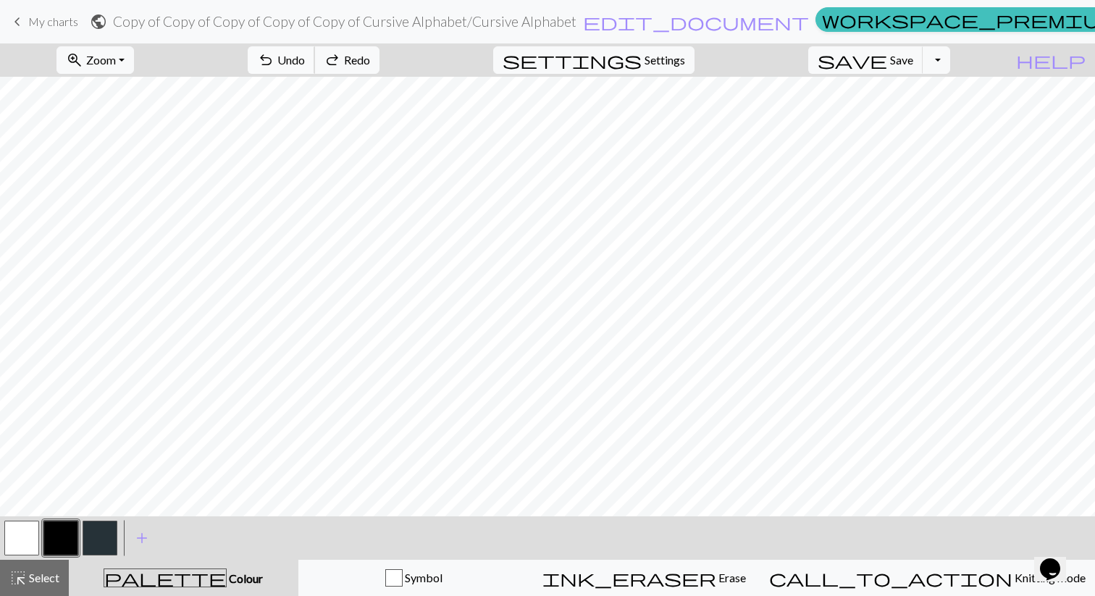
click at [315, 49] on button "undo Undo Undo" at bounding box center [281, 60] width 67 height 28
click at [305, 57] on span "Undo" at bounding box center [291, 60] width 28 height 14
click at [913, 53] on span "Save" at bounding box center [901, 60] width 23 height 14
